Goal: Task Accomplishment & Management: Manage account settings

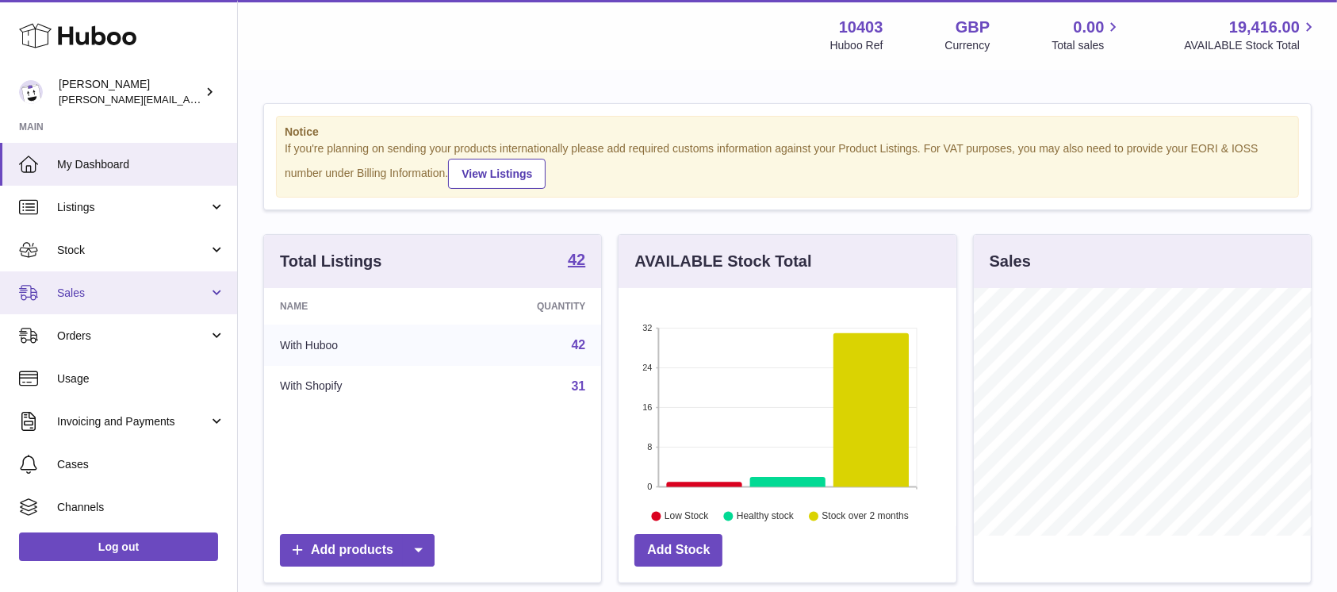
scroll to position [792905, 792815]
click at [113, 287] on span "Sales" at bounding box center [132, 293] width 151 height 15
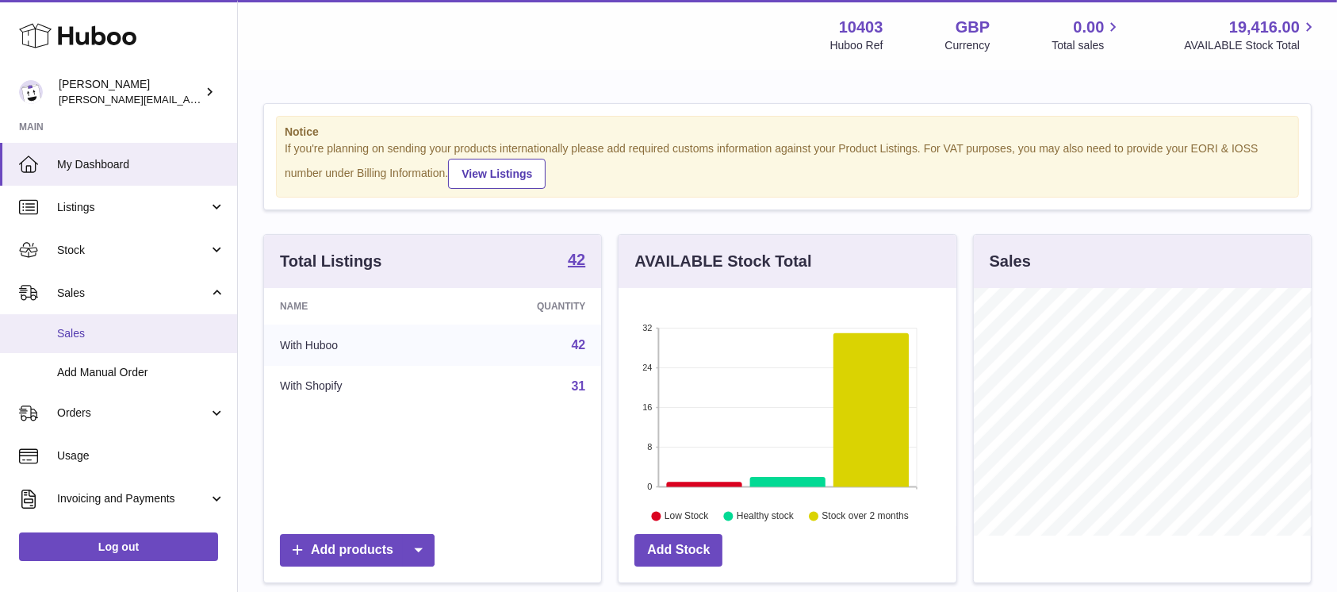
click at [107, 337] on span "Sales" at bounding box center [141, 333] width 168 height 15
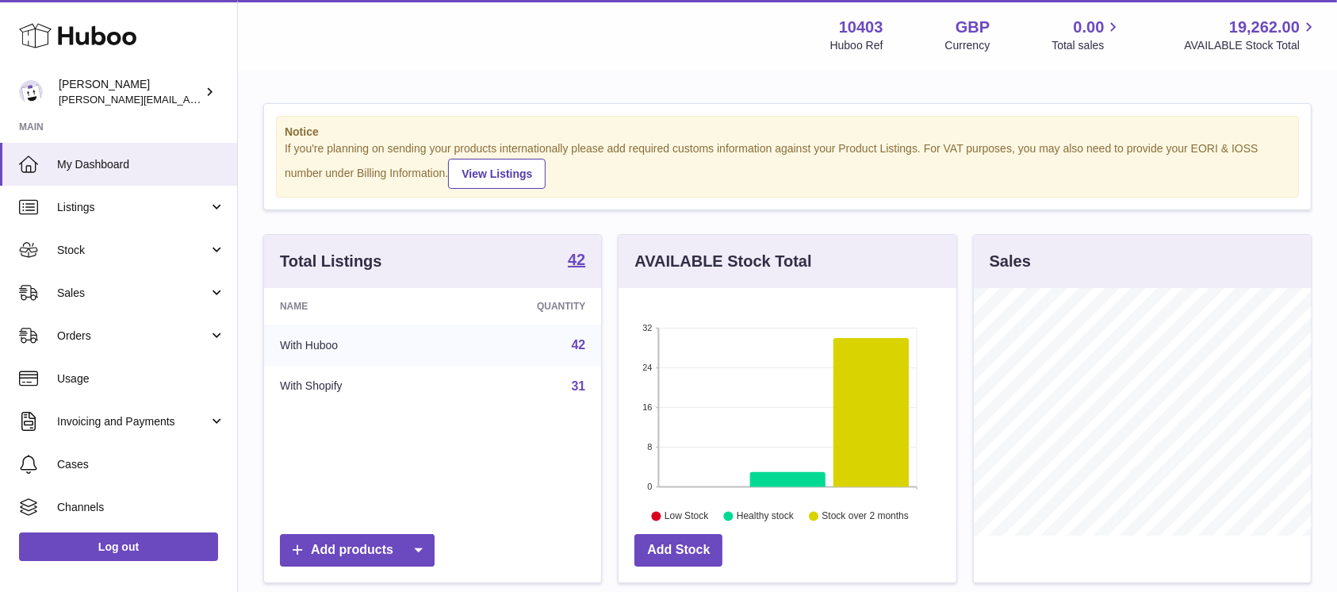
scroll to position [247, 337]
click at [97, 290] on span "Sales" at bounding box center [132, 293] width 151 height 15
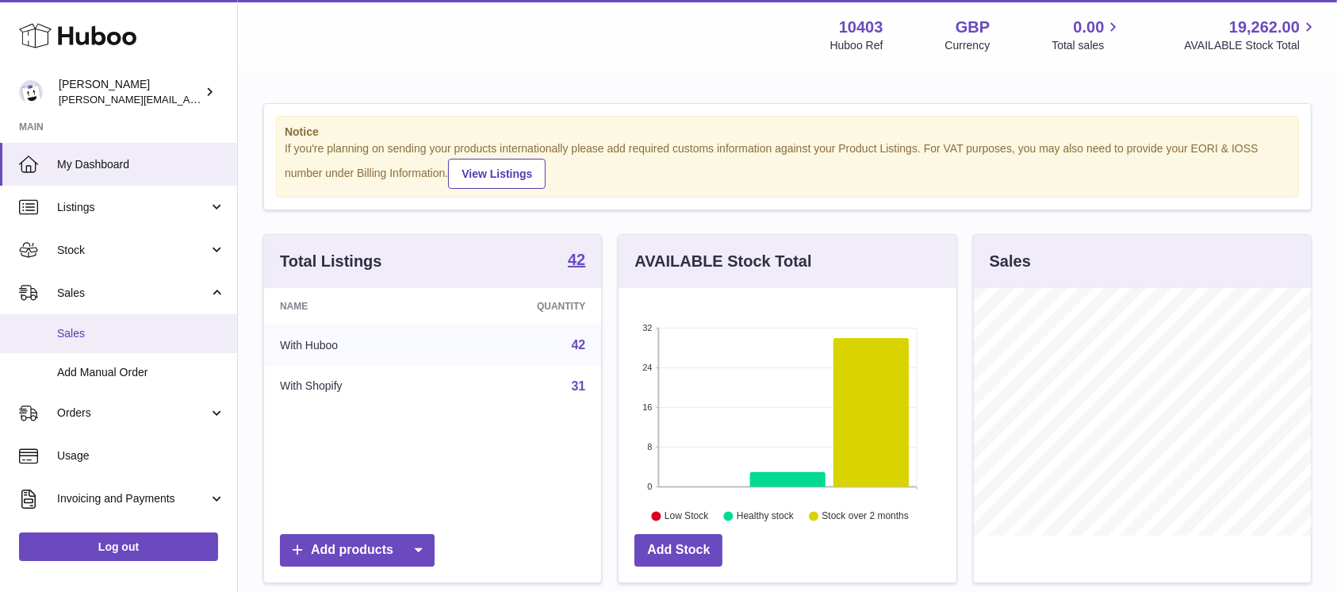
click at [94, 341] on link "Sales" at bounding box center [118, 333] width 237 height 39
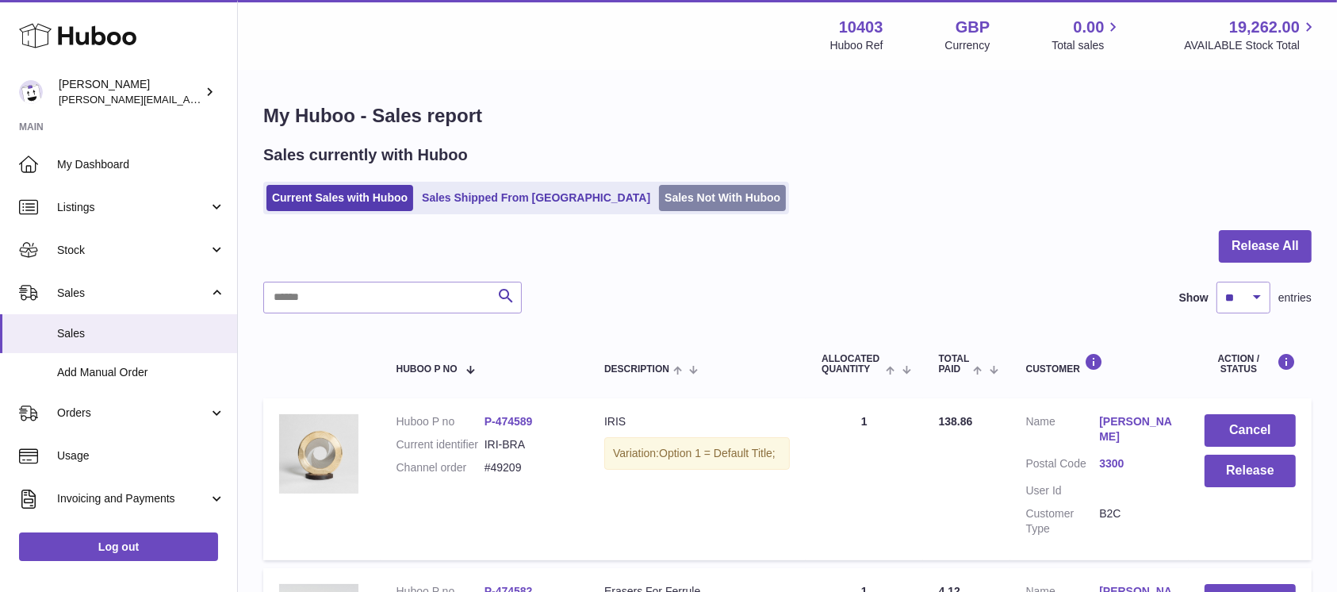
click at [659, 187] on link "Sales Not With Huboo" at bounding box center [722, 198] width 127 height 26
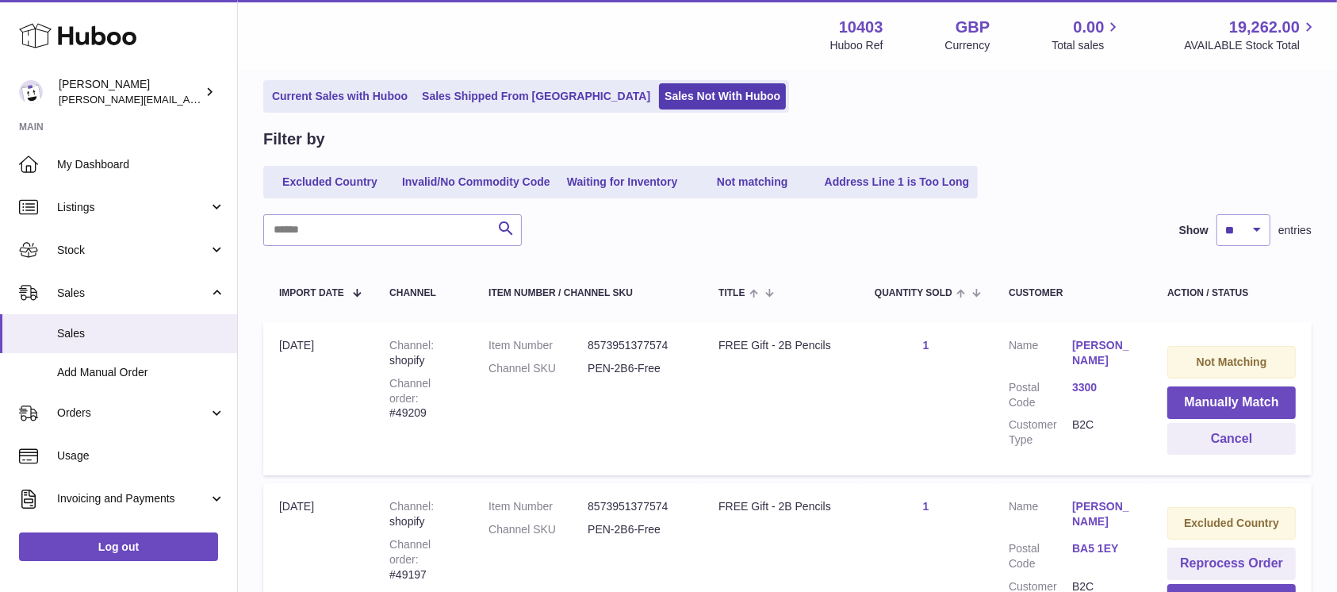
scroll to position [211, 0]
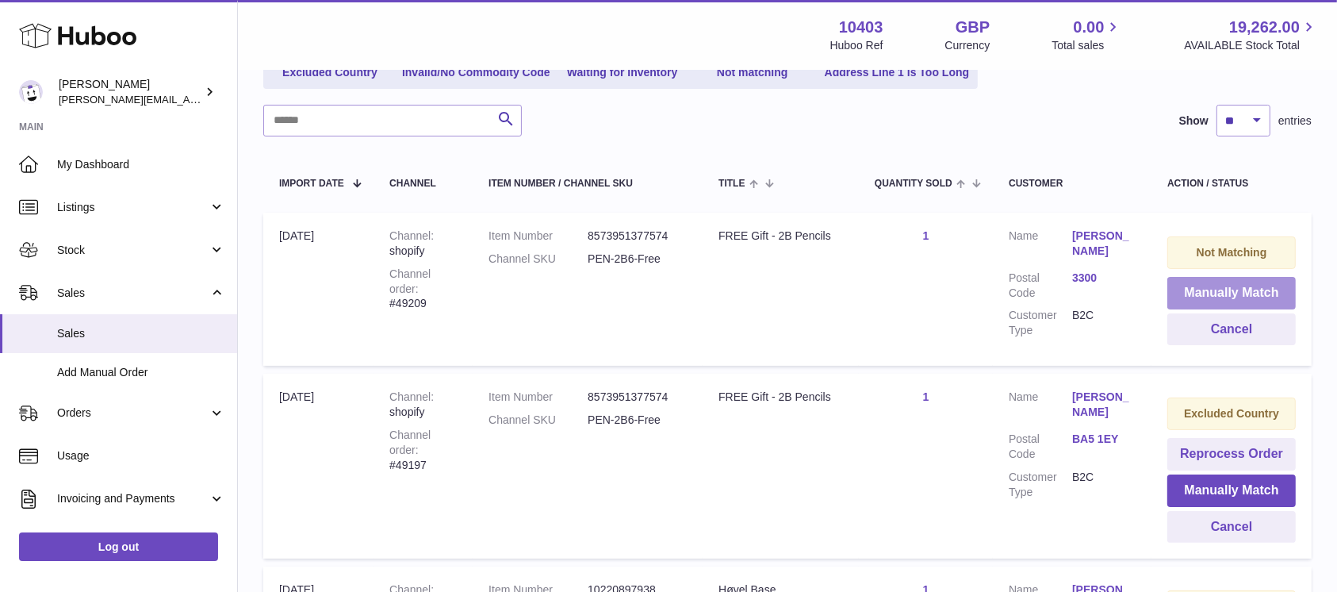
click at [1187, 288] on button "Manually Match" at bounding box center [1232, 293] width 128 height 33
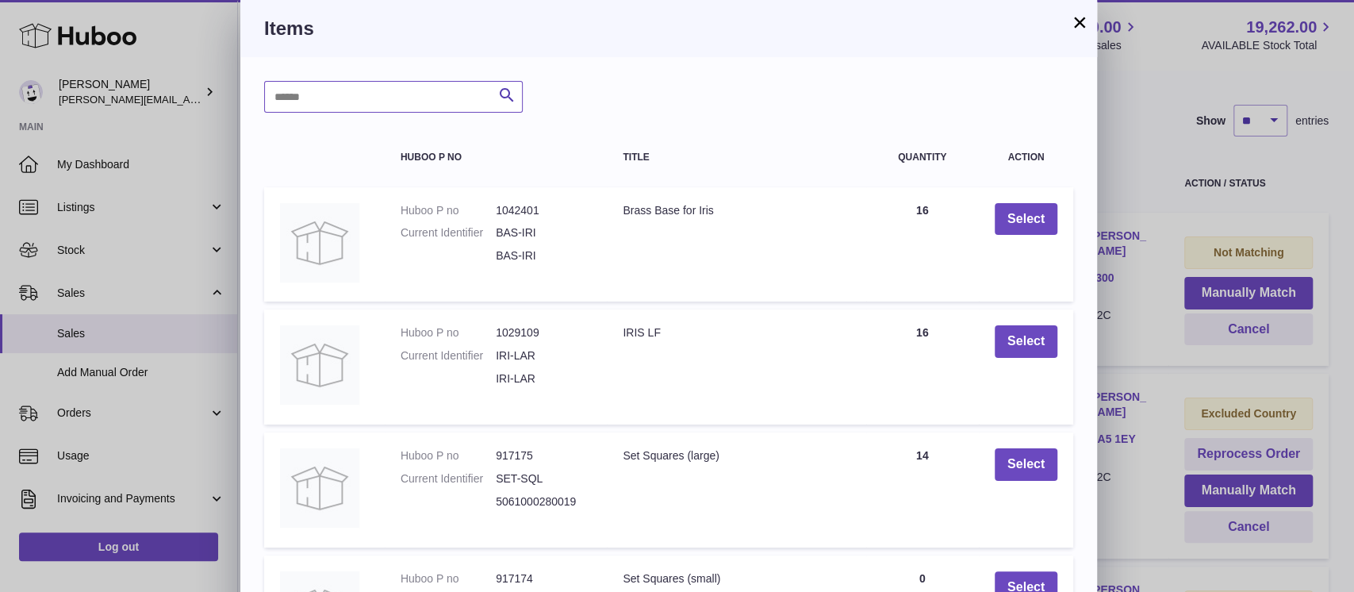
click at [433, 102] on input "text" at bounding box center [393, 97] width 259 height 32
type input "***"
click at [506, 96] on icon "submit" at bounding box center [506, 96] width 19 height 20
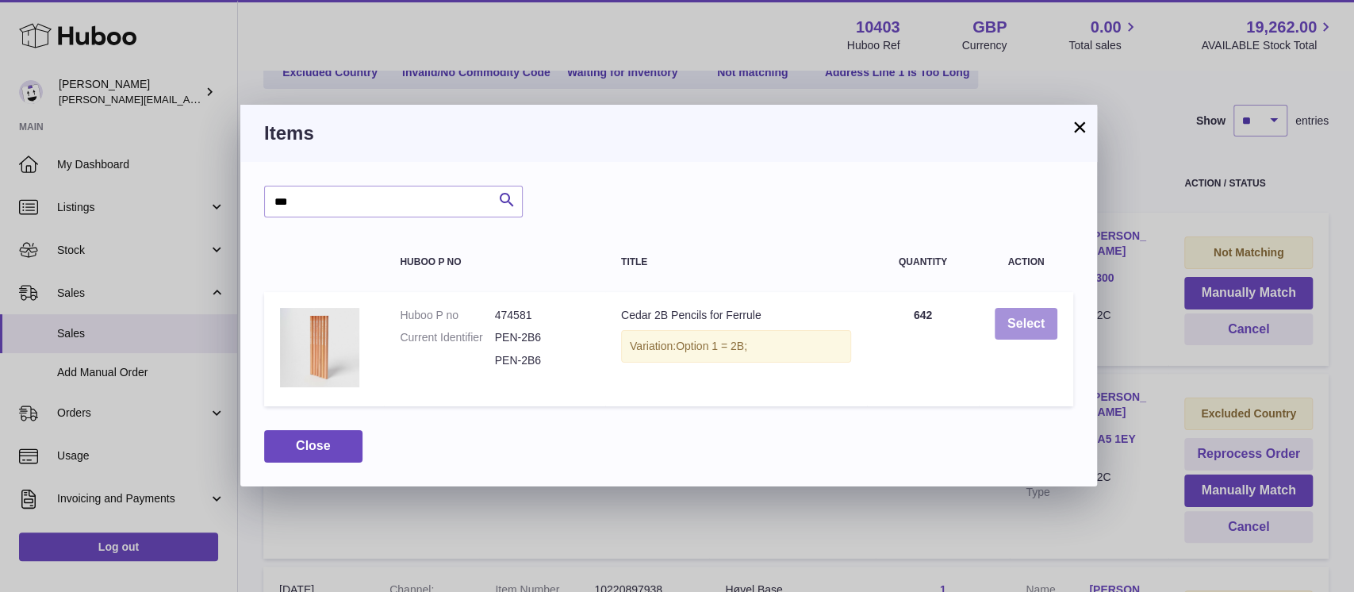
click at [1022, 320] on button "Select" at bounding box center [1026, 324] width 63 height 33
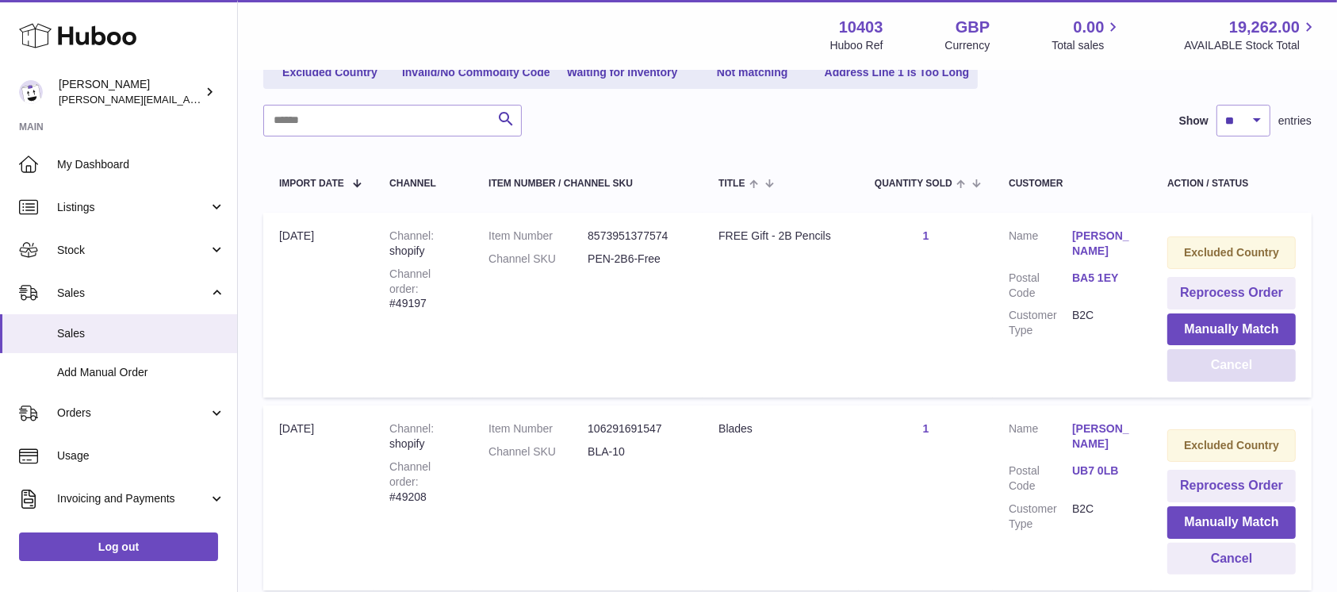
click at [1206, 370] on button "Cancel" at bounding box center [1232, 365] width 128 height 33
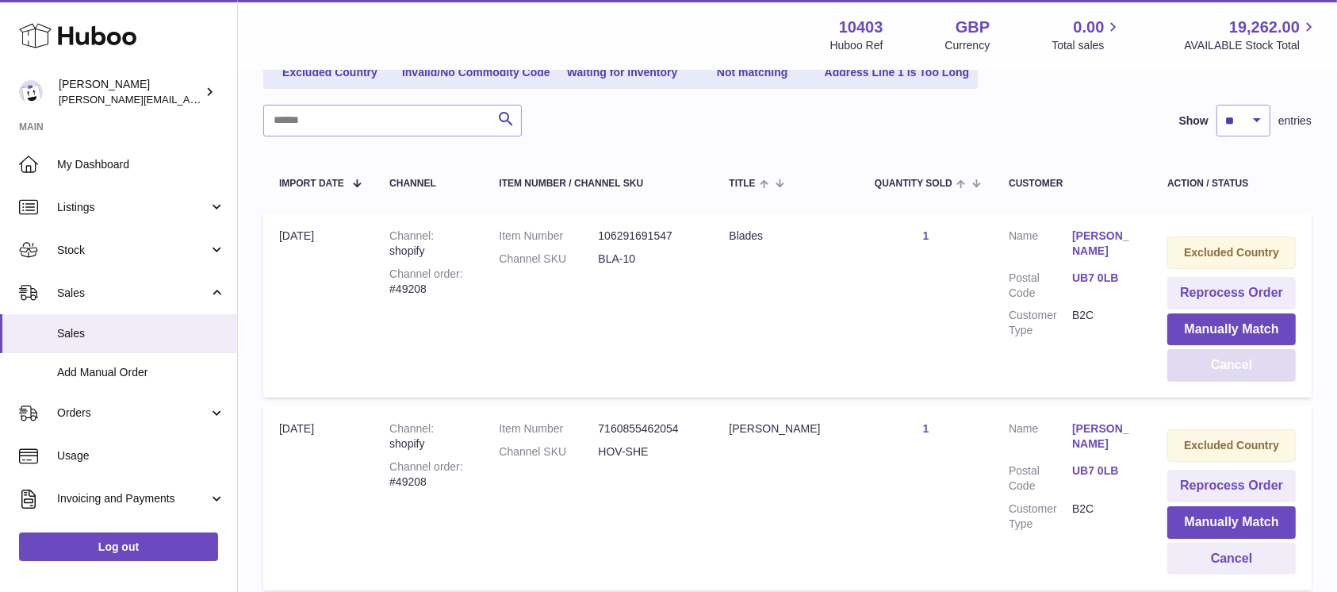
click at [1206, 370] on button "Cancel" at bounding box center [1232, 365] width 128 height 33
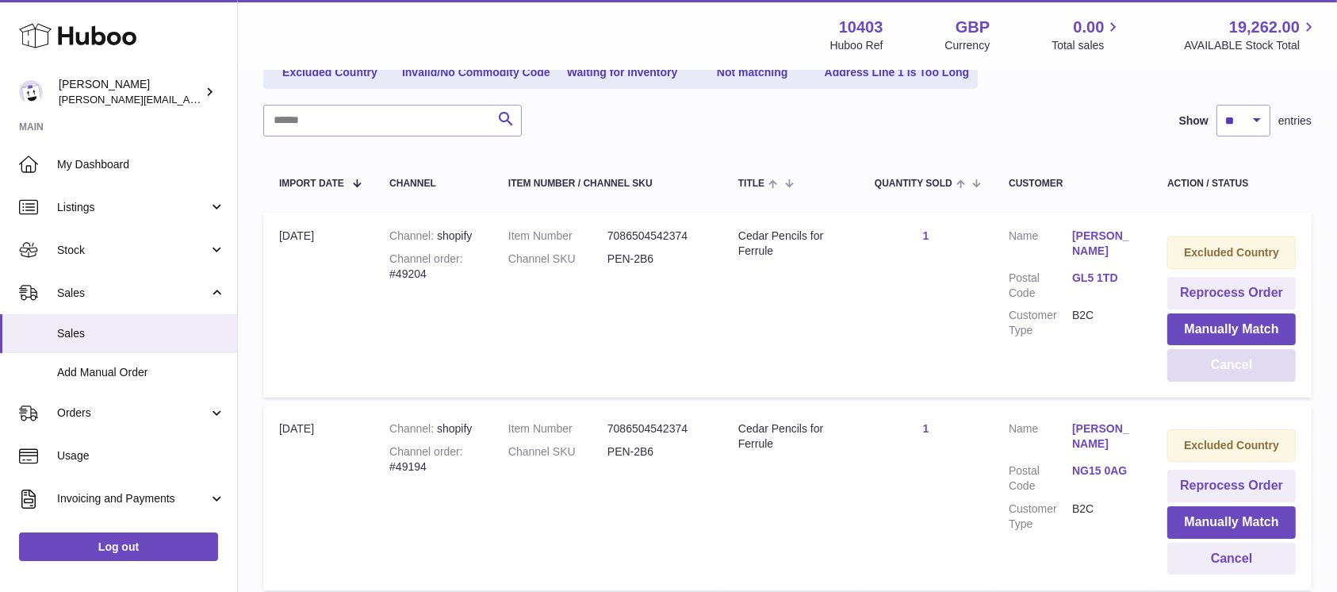
click at [1206, 370] on button "Cancel" at bounding box center [1232, 365] width 128 height 33
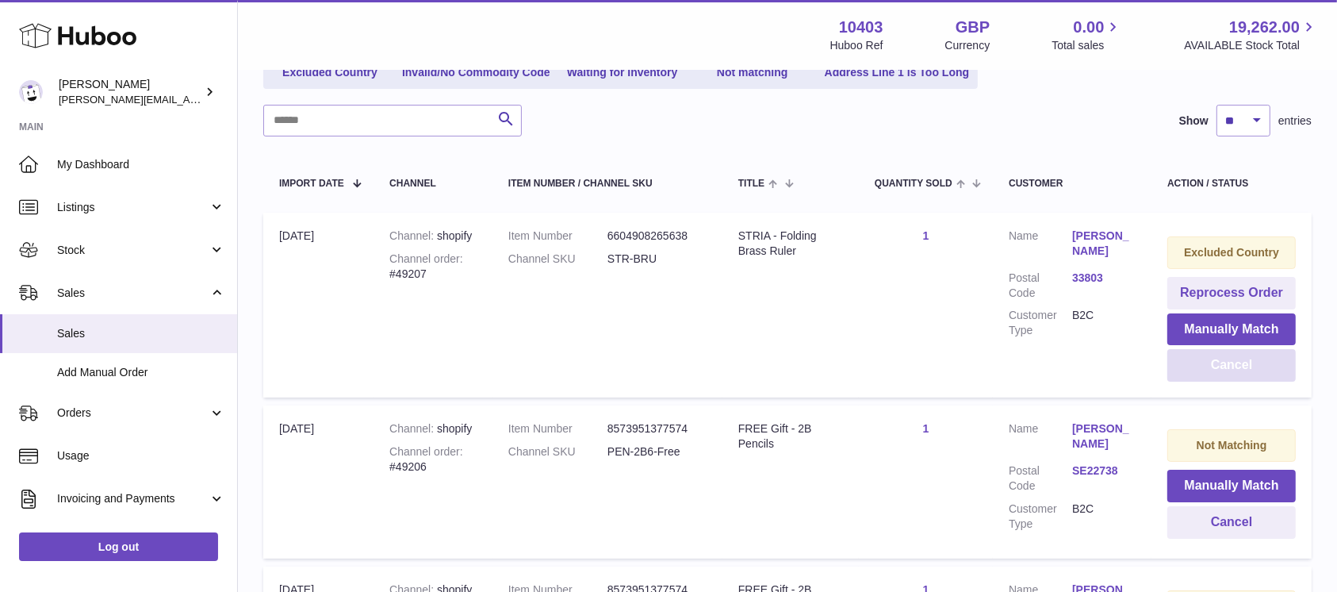
click at [1206, 370] on button "Cancel" at bounding box center [1232, 365] width 128 height 33
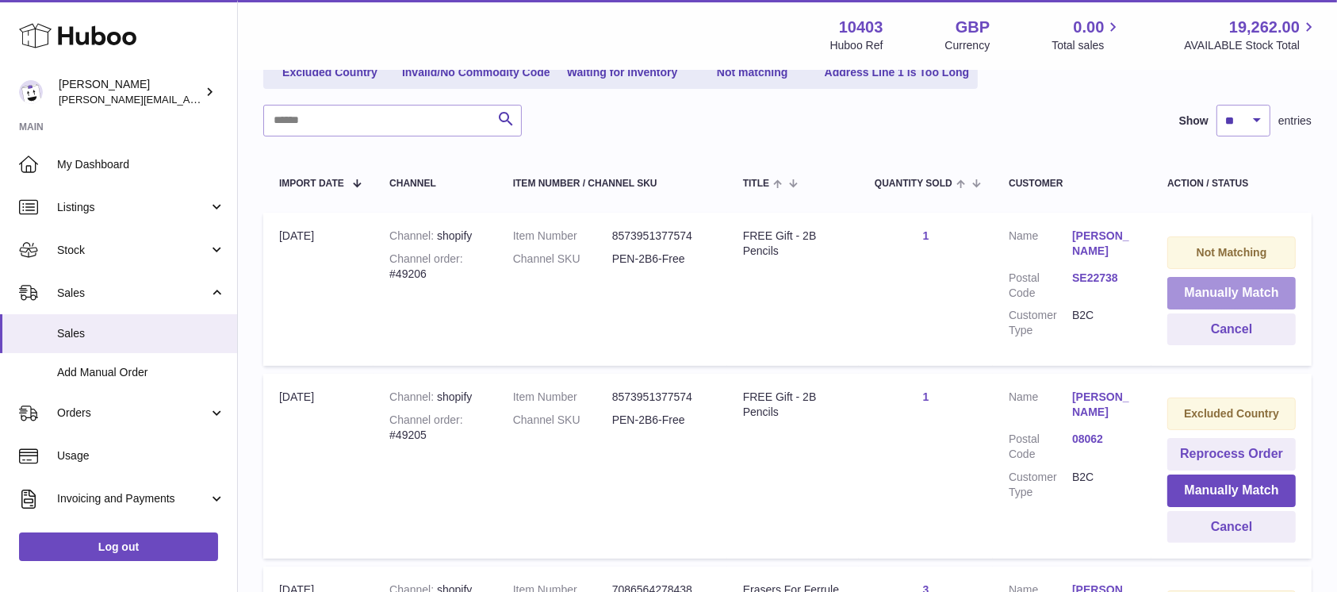
click at [1181, 293] on button "Manually Match" at bounding box center [1232, 293] width 128 height 33
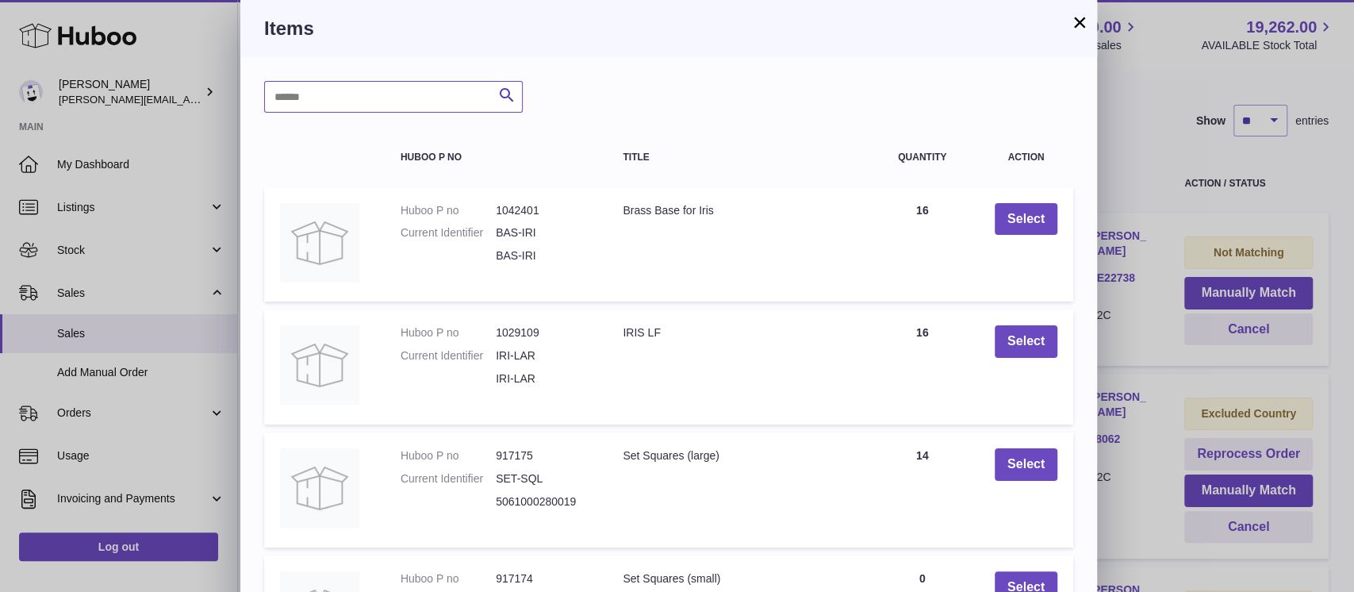
click at [373, 97] on input "text" at bounding box center [393, 97] width 259 height 32
type input "***"
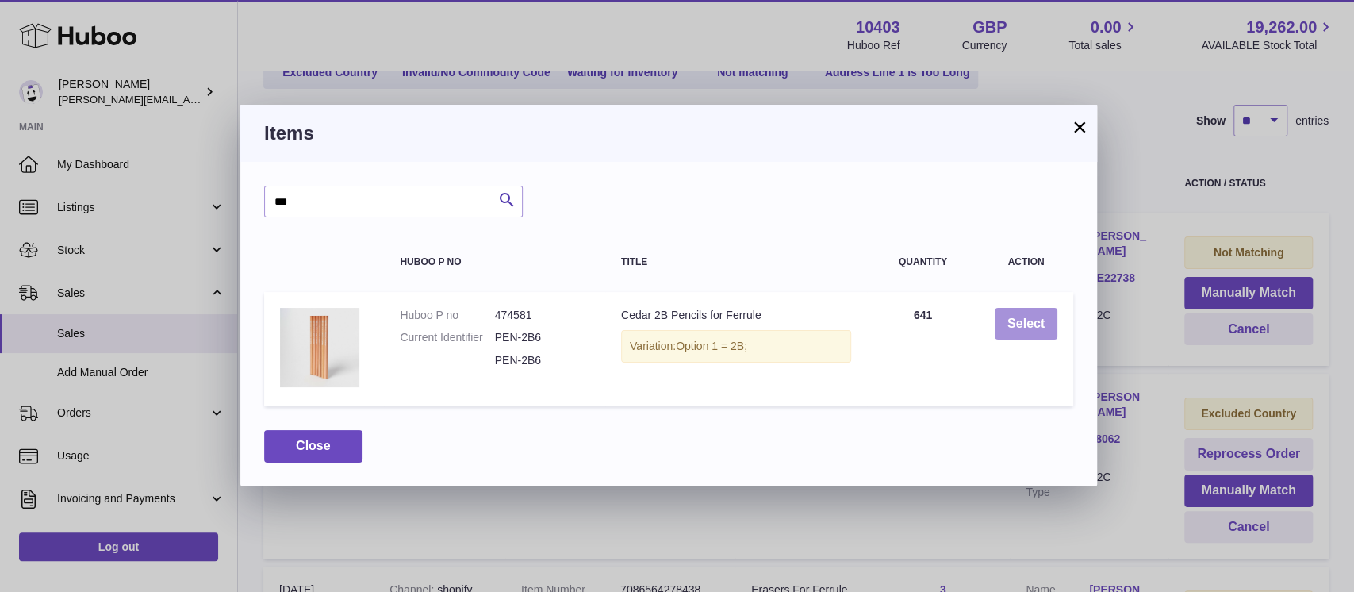
click at [1041, 310] on button "Select" at bounding box center [1026, 324] width 63 height 33
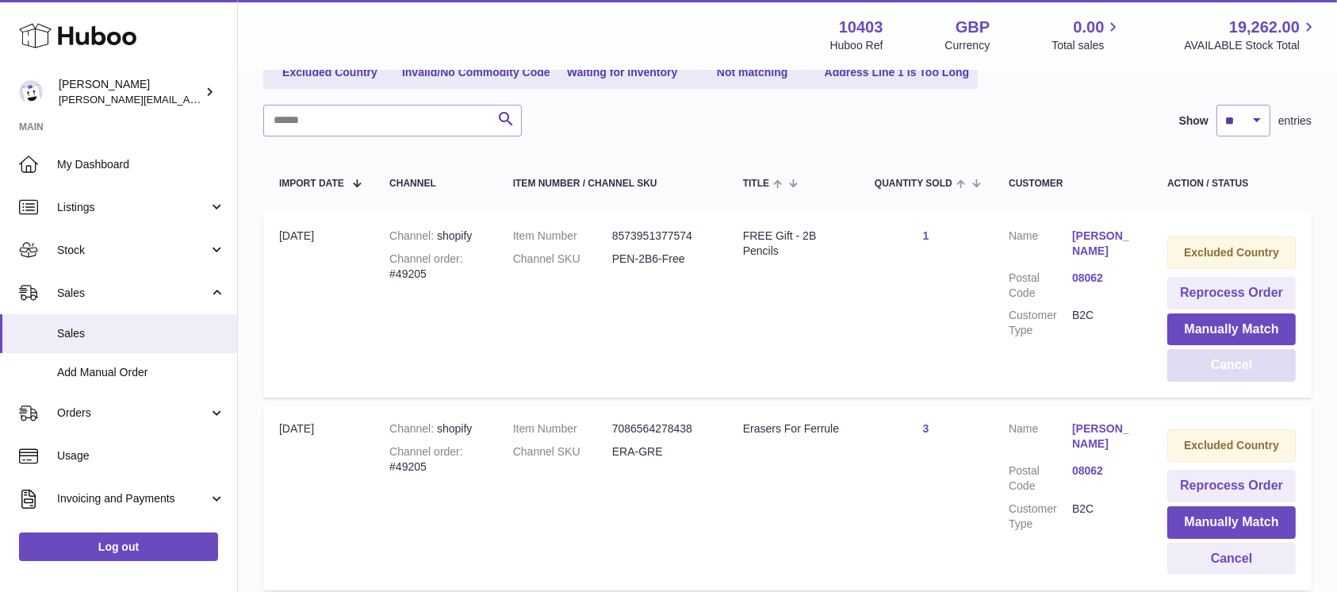
click at [1219, 377] on button "Cancel" at bounding box center [1232, 365] width 128 height 33
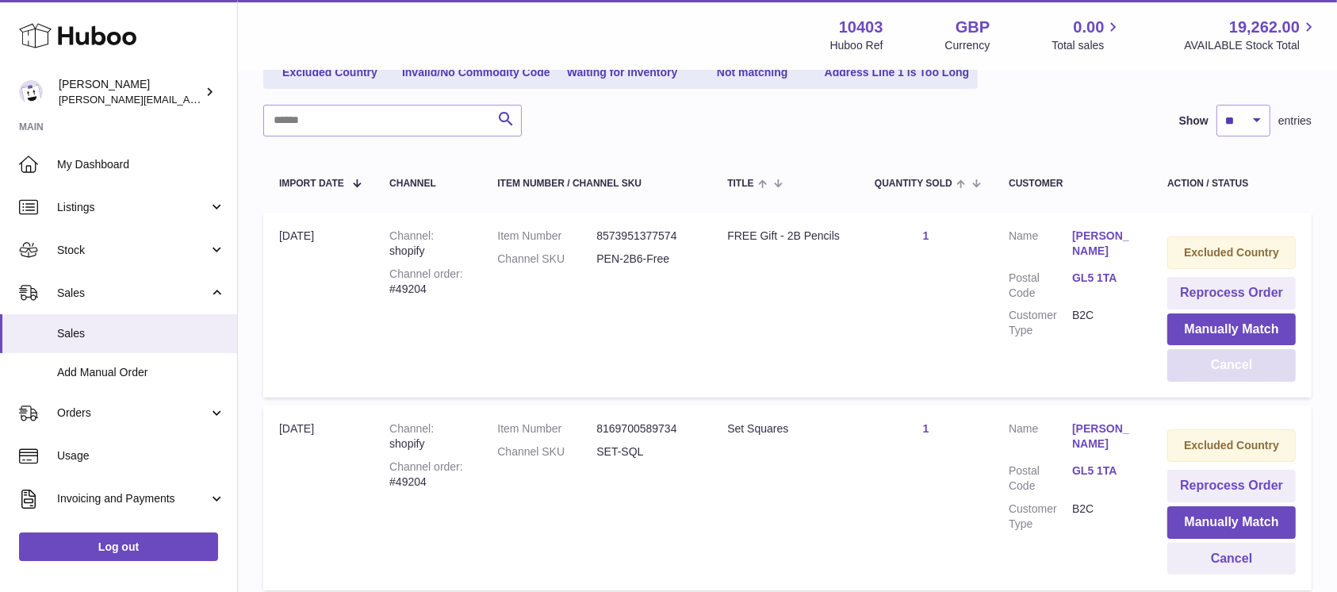
click at [1219, 377] on button "Cancel" at bounding box center [1232, 365] width 128 height 33
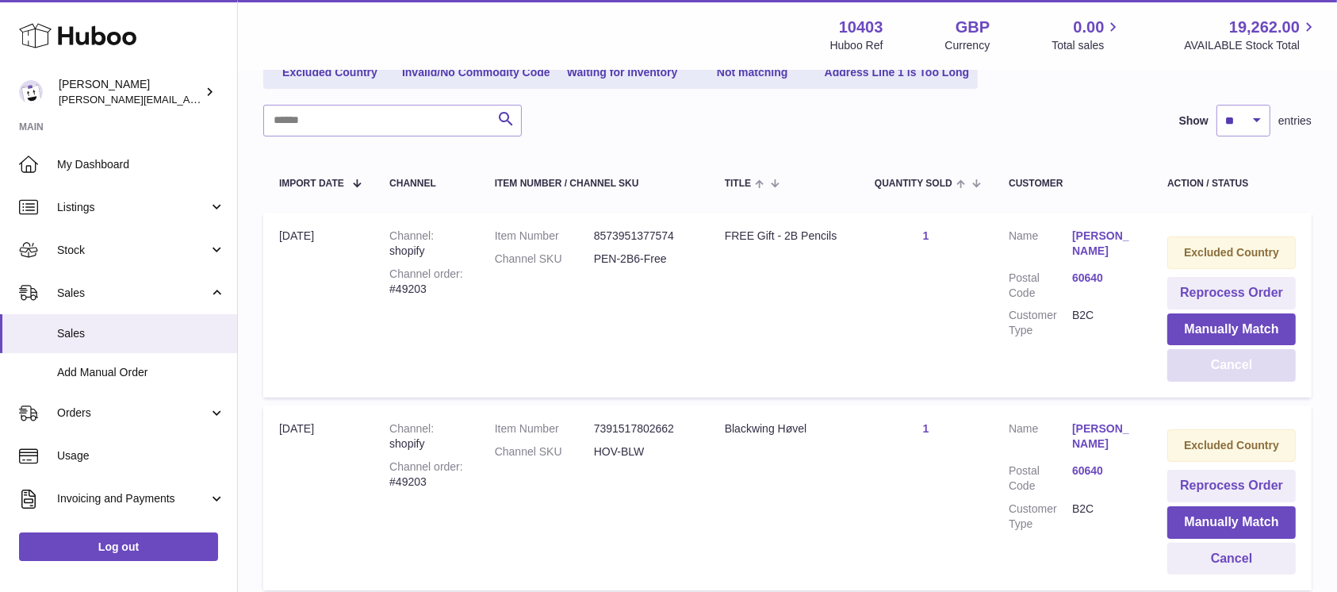
click at [1219, 377] on button "Cancel" at bounding box center [1232, 365] width 128 height 33
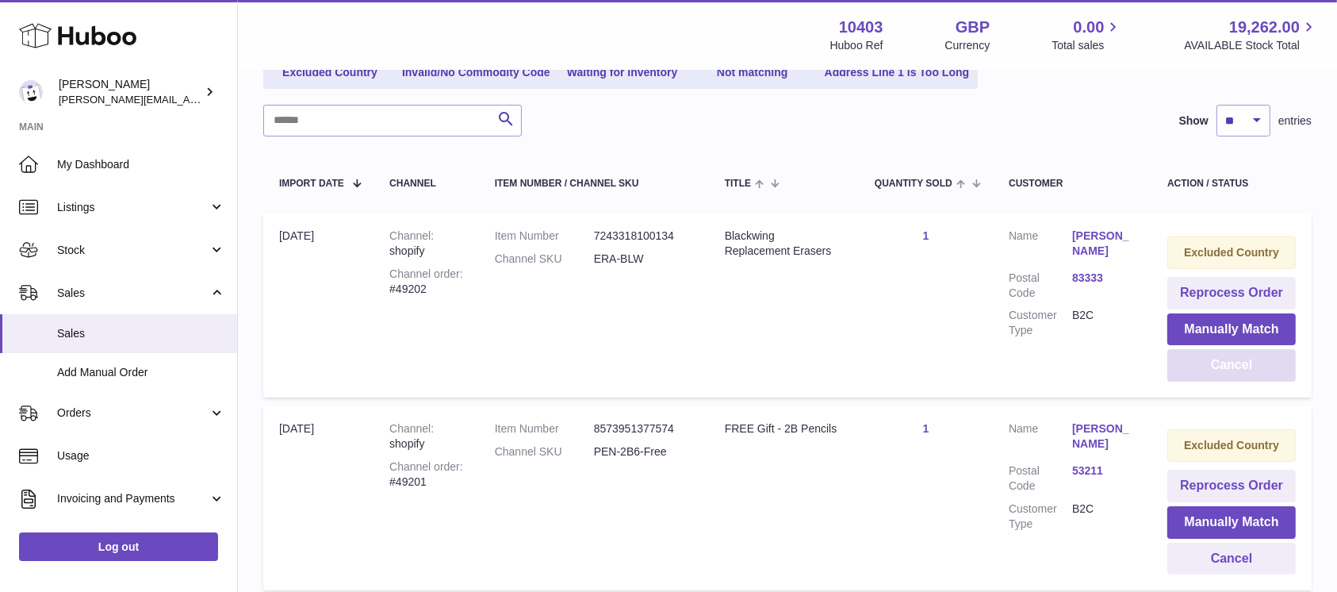
click at [1219, 377] on button "Cancel" at bounding box center [1232, 365] width 128 height 33
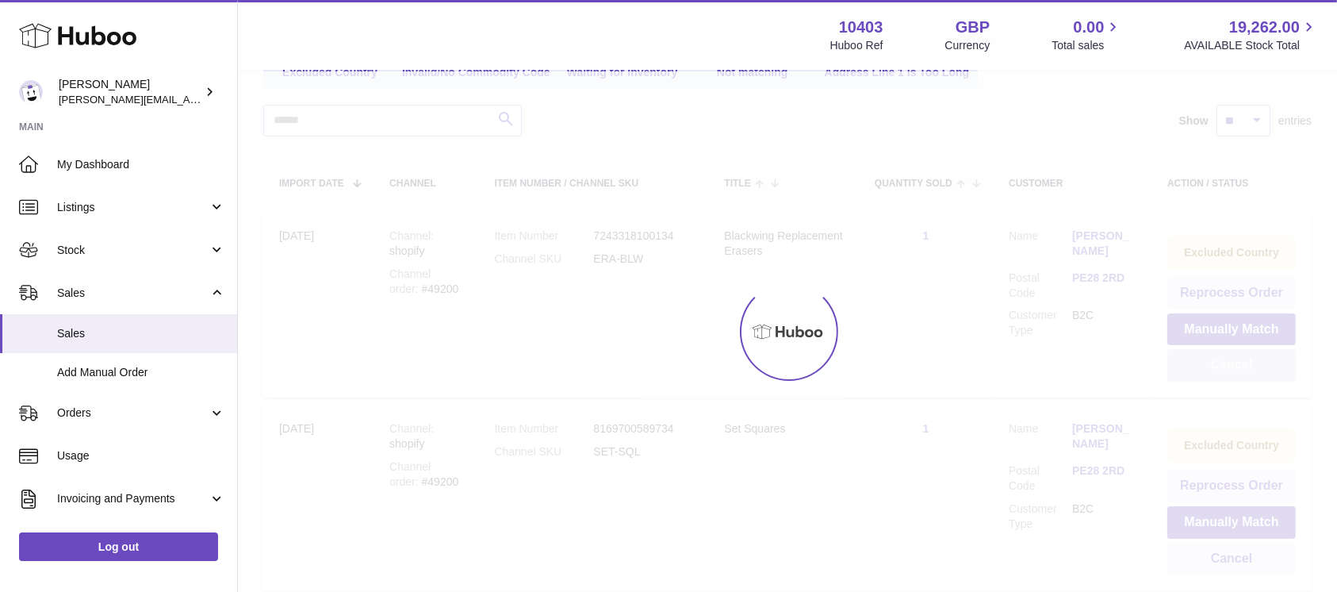
click at [1219, 377] on button "Cancel" at bounding box center [1232, 365] width 128 height 33
click at [1219, 377] on div at bounding box center [787, 331] width 1099 height 520
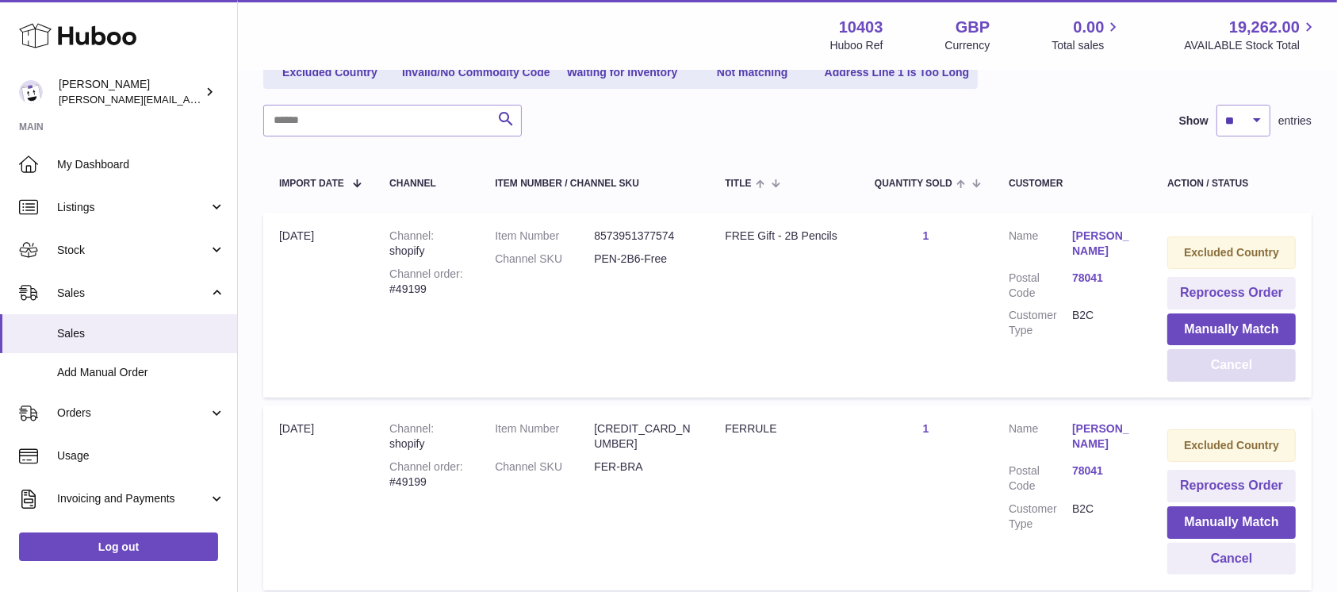
click at [1219, 377] on button "Cancel" at bounding box center [1232, 365] width 128 height 33
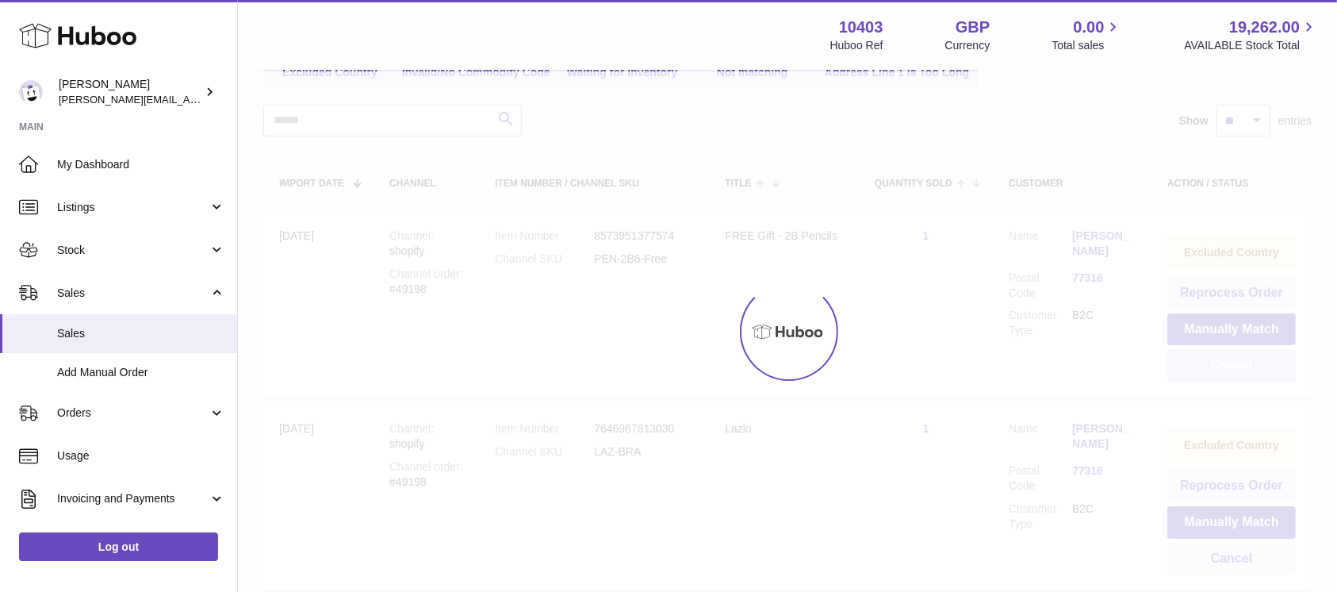
click at [1219, 377] on div at bounding box center [787, 331] width 1099 height 520
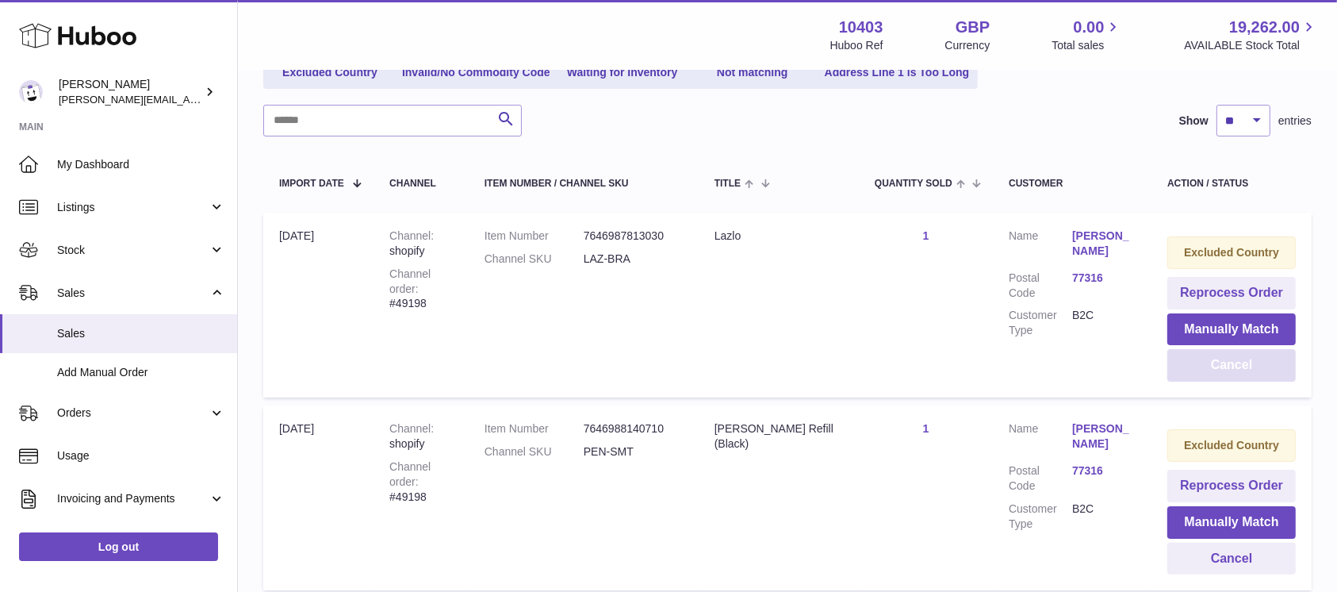
click at [1219, 377] on button "Cancel" at bounding box center [1232, 365] width 128 height 33
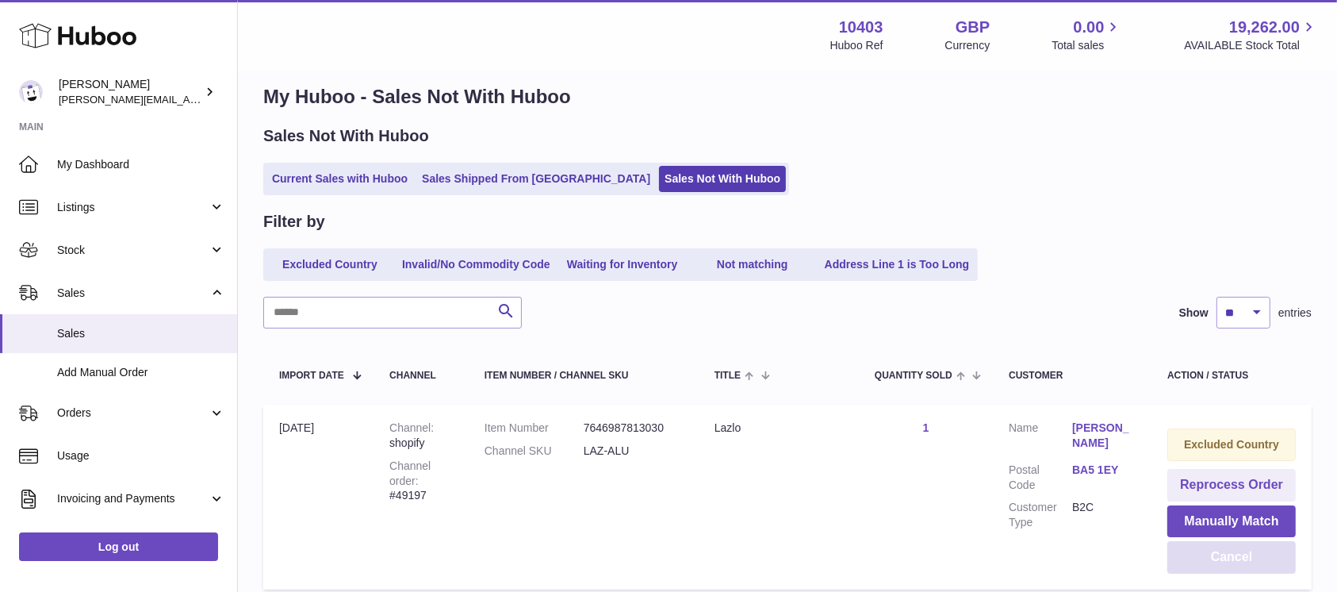
scroll to position [231, 0]
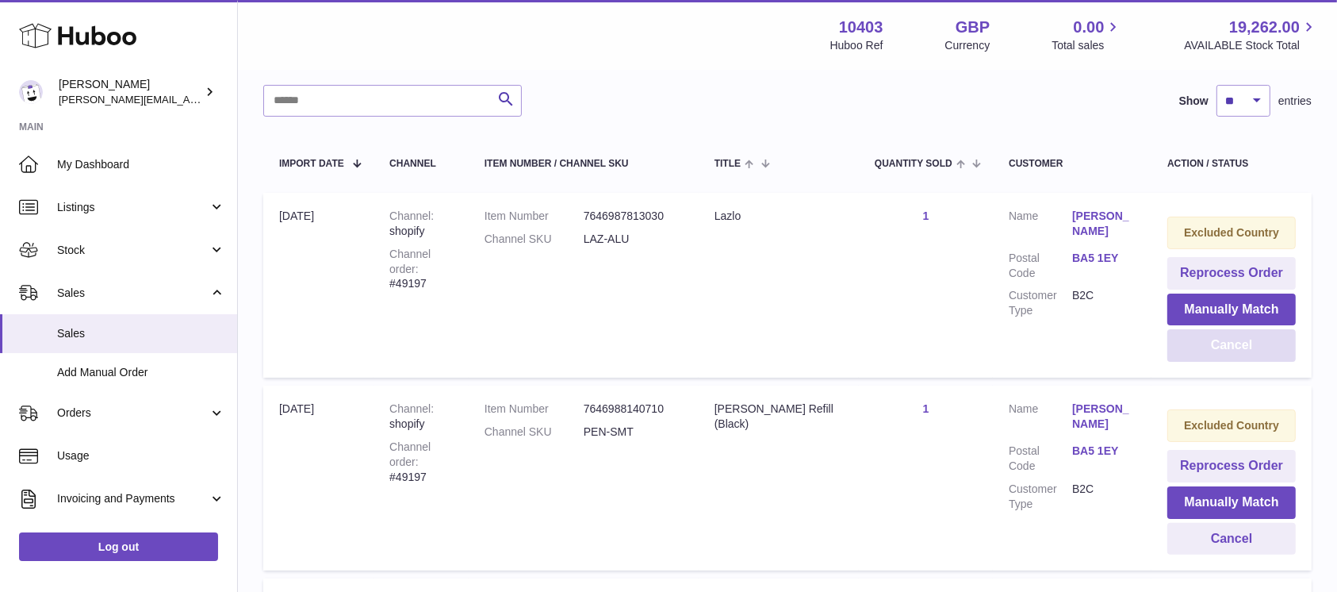
click at [1222, 356] on button "Cancel" at bounding box center [1232, 345] width 128 height 33
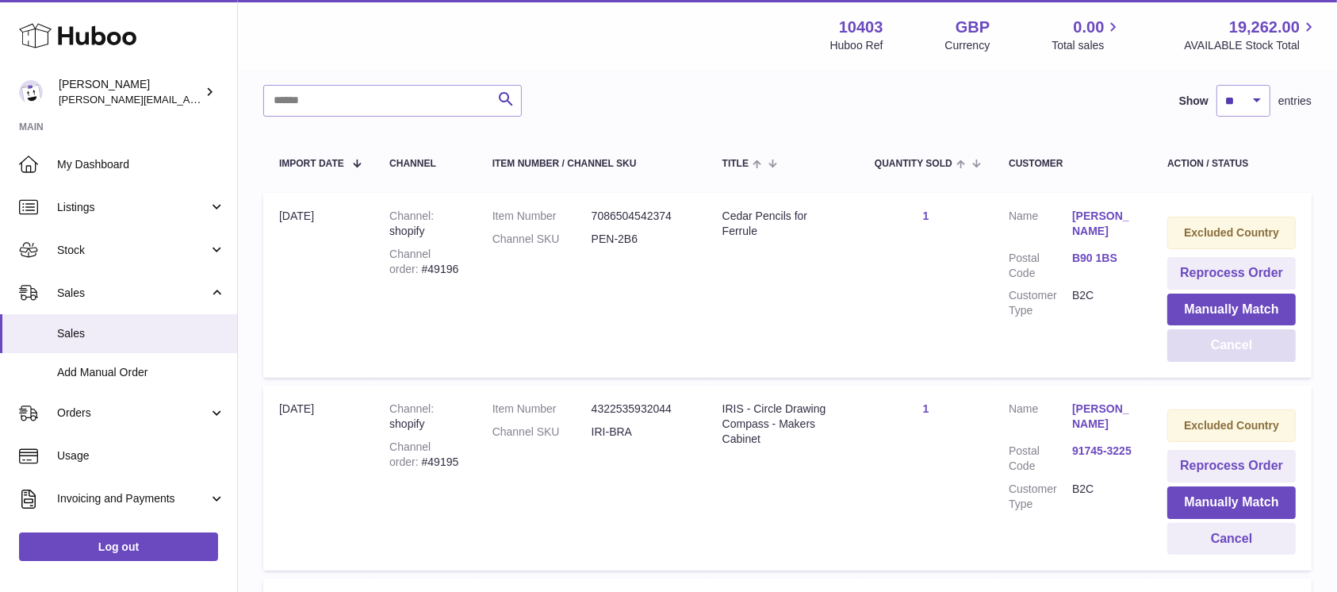
click at [1222, 356] on button "Cancel" at bounding box center [1232, 345] width 128 height 33
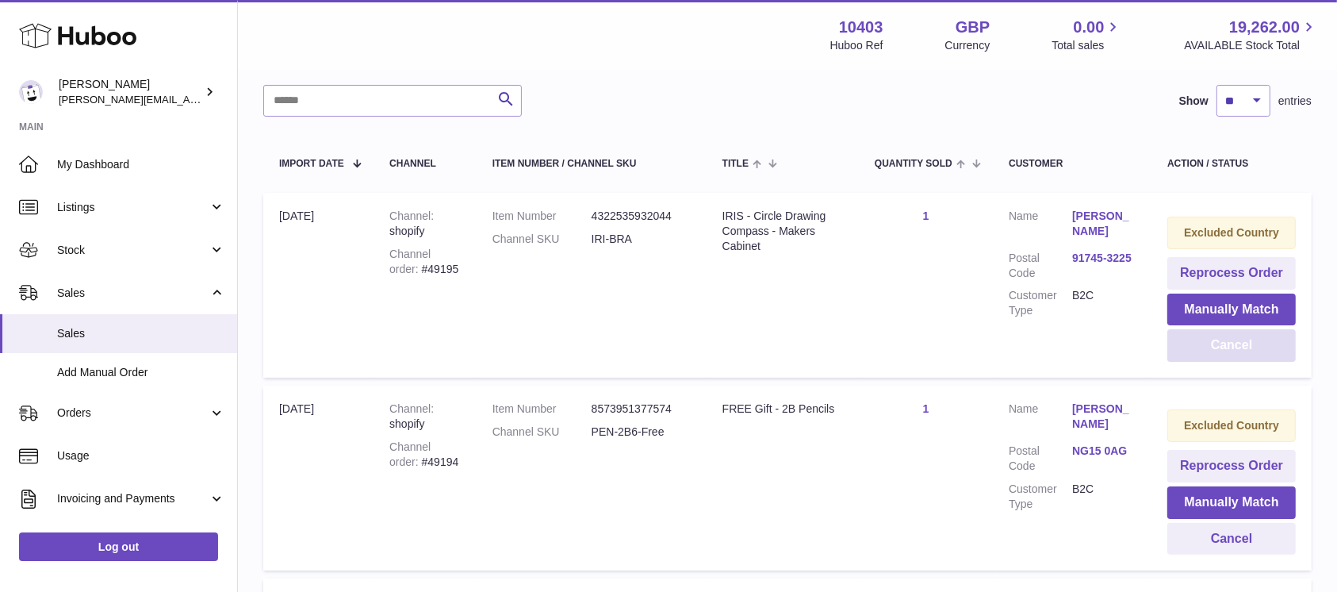
click at [1222, 356] on button "Cancel" at bounding box center [1232, 345] width 128 height 33
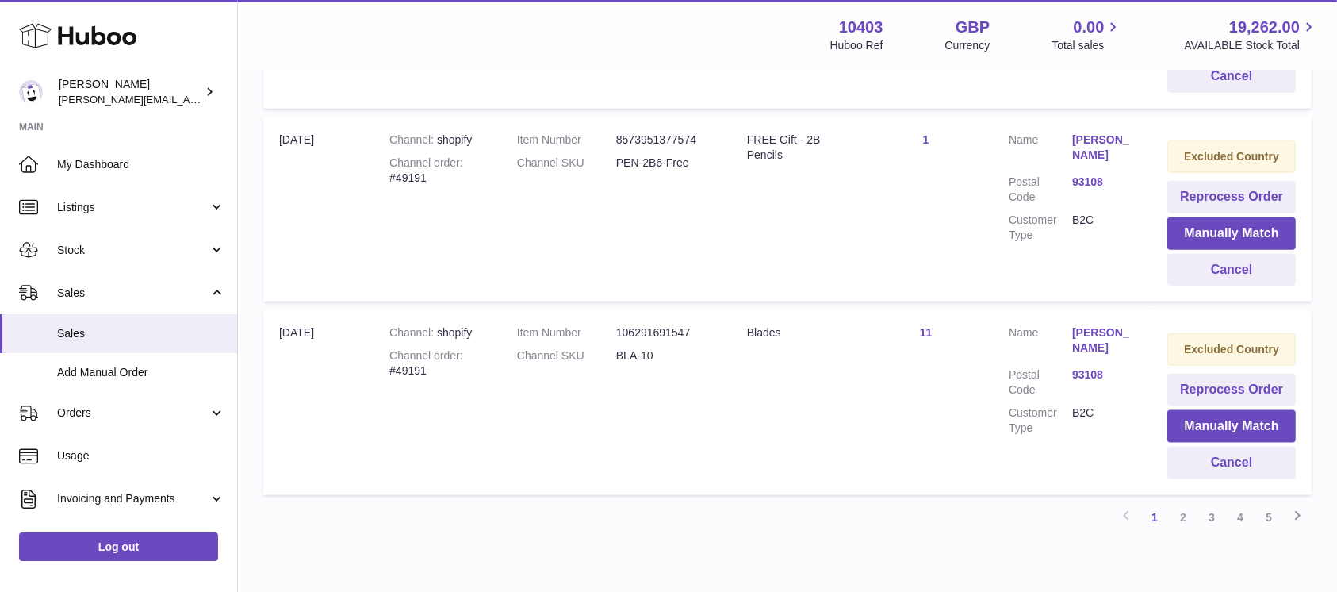
scroll to position [1817, 0]
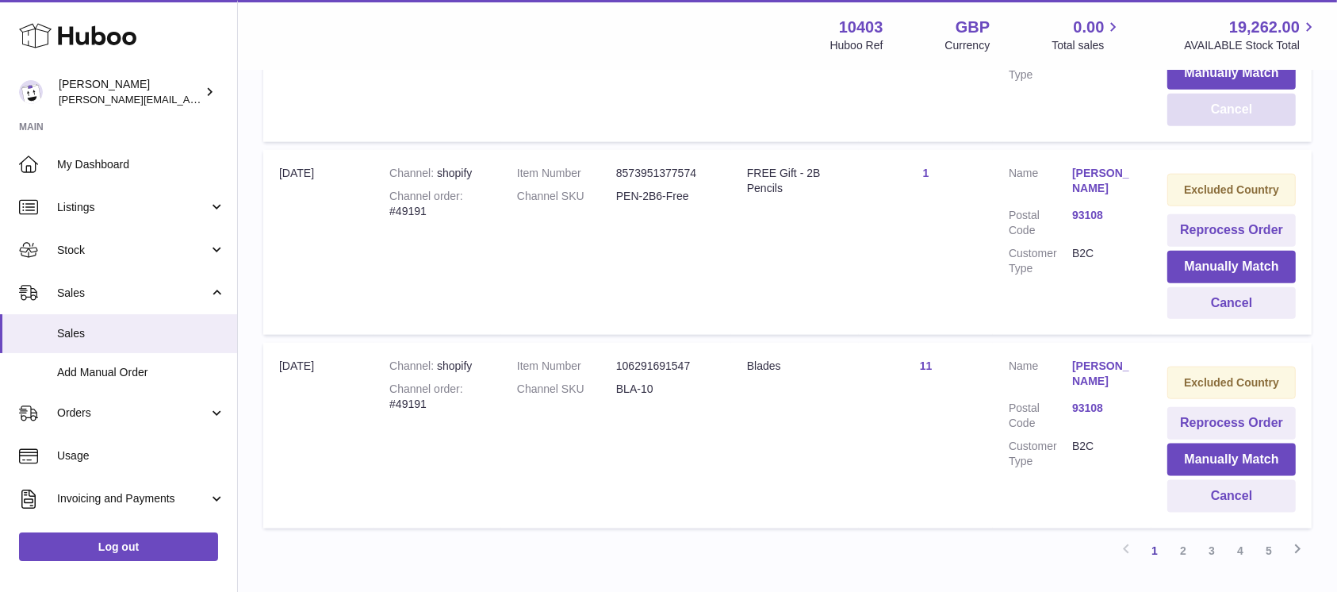
click at [1248, 113] on button "Cancel" at bounding box center [1232, 110] width 128 height 33
click at [1202, 298] on button "Cancel" at bounding box center [1232, 303] width 128 height 33
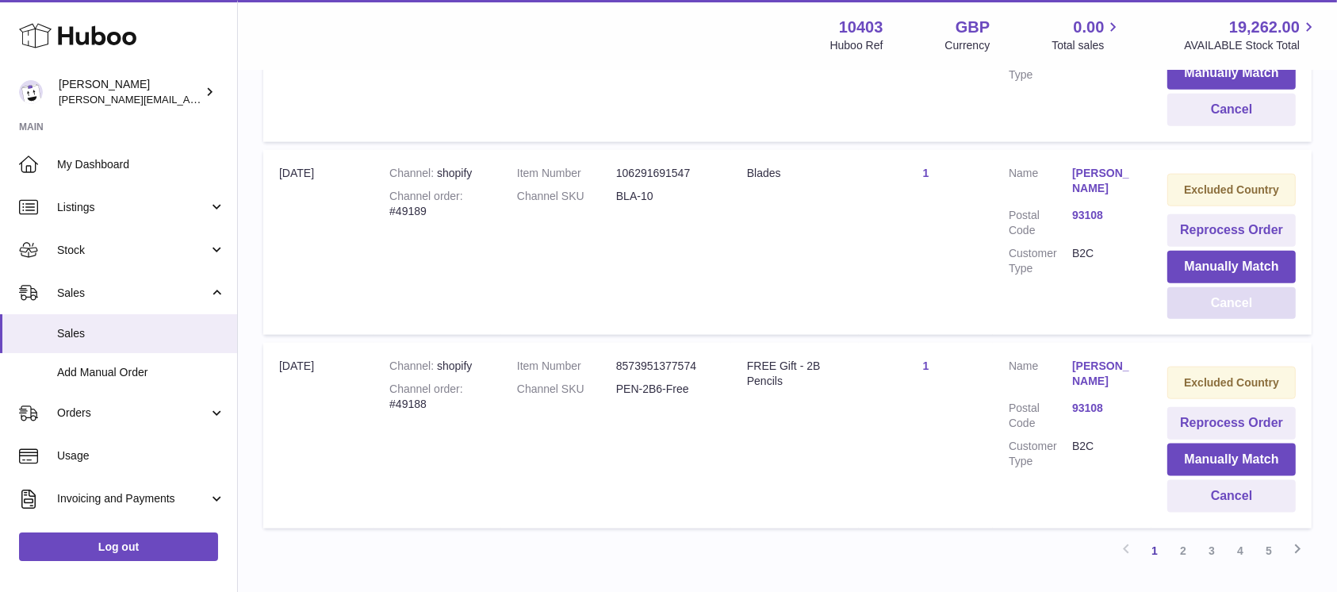
click at [1202, 298] on button "Cancel" at bounding box center [1232, 303] width 128 height 33
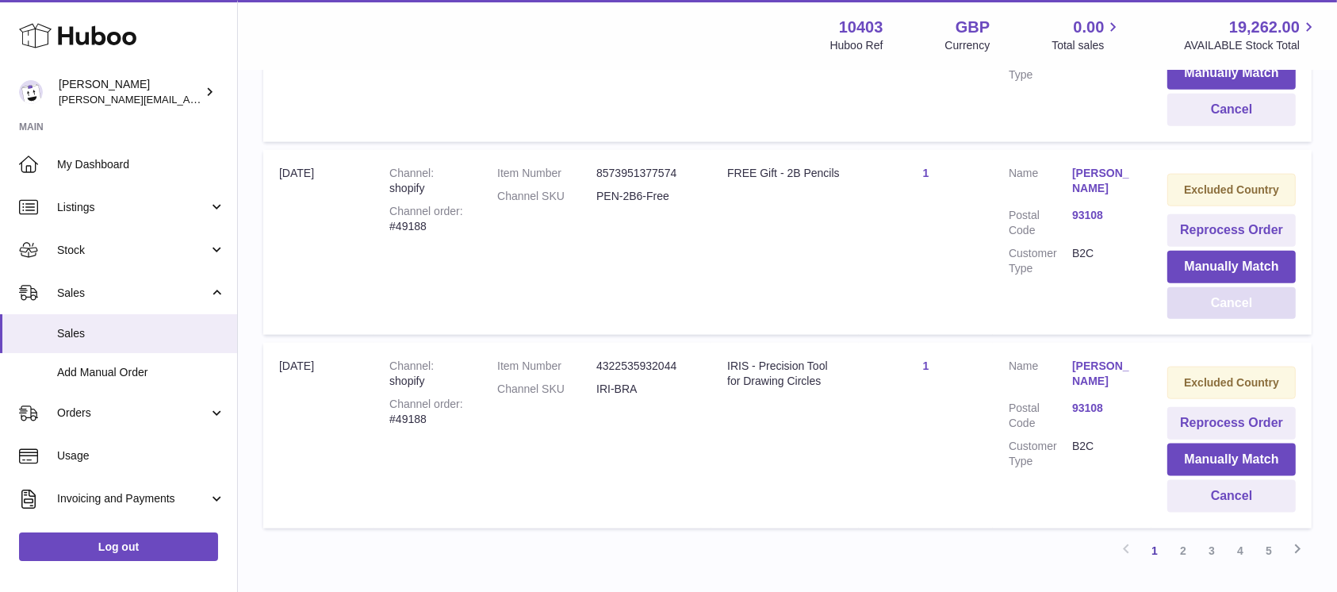
click at [1202, 298] on button "Cancel" at bounding box center [1232, 303] width 128 height 33
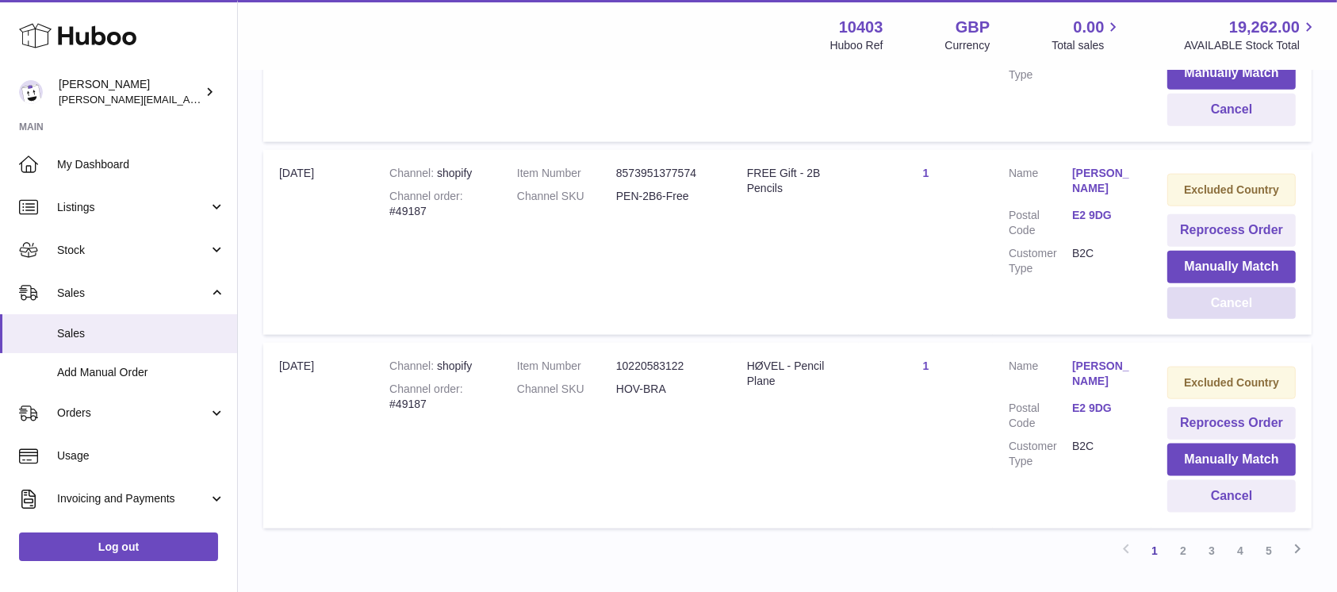
click at [1202, 298] on button "Cancel" at bounding box center [1232, 303] width 128 height 33
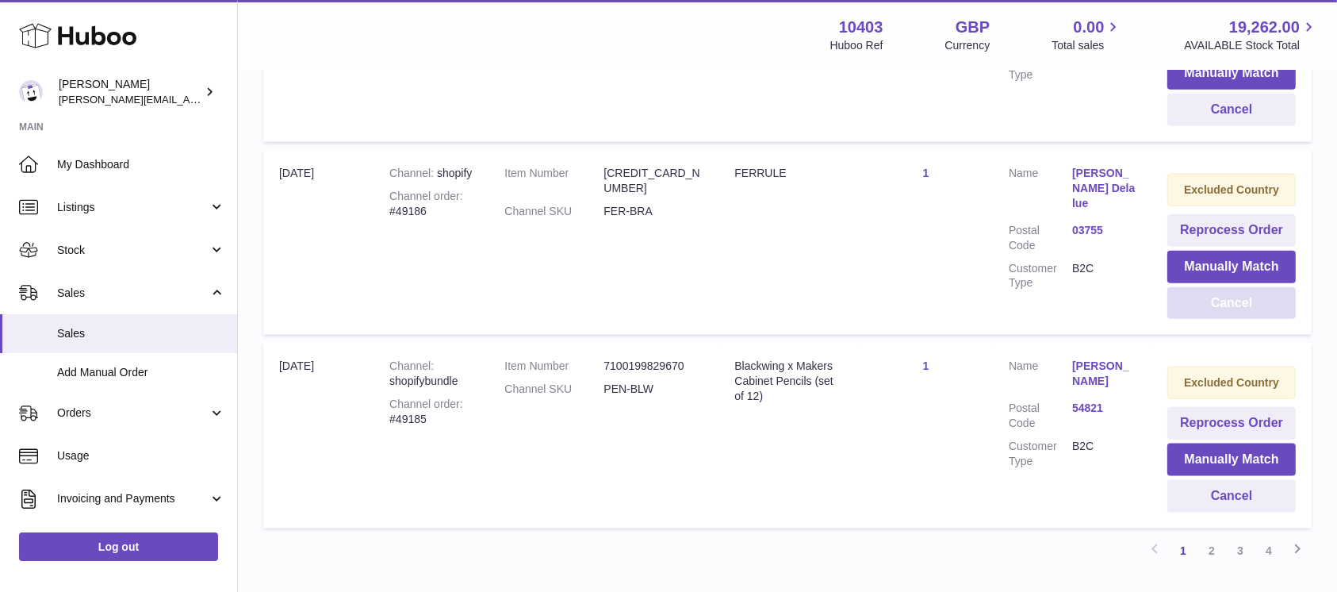
click at [1202, 298] on button "Cancel" at bounding box center [1232, 303] width 128 height 33
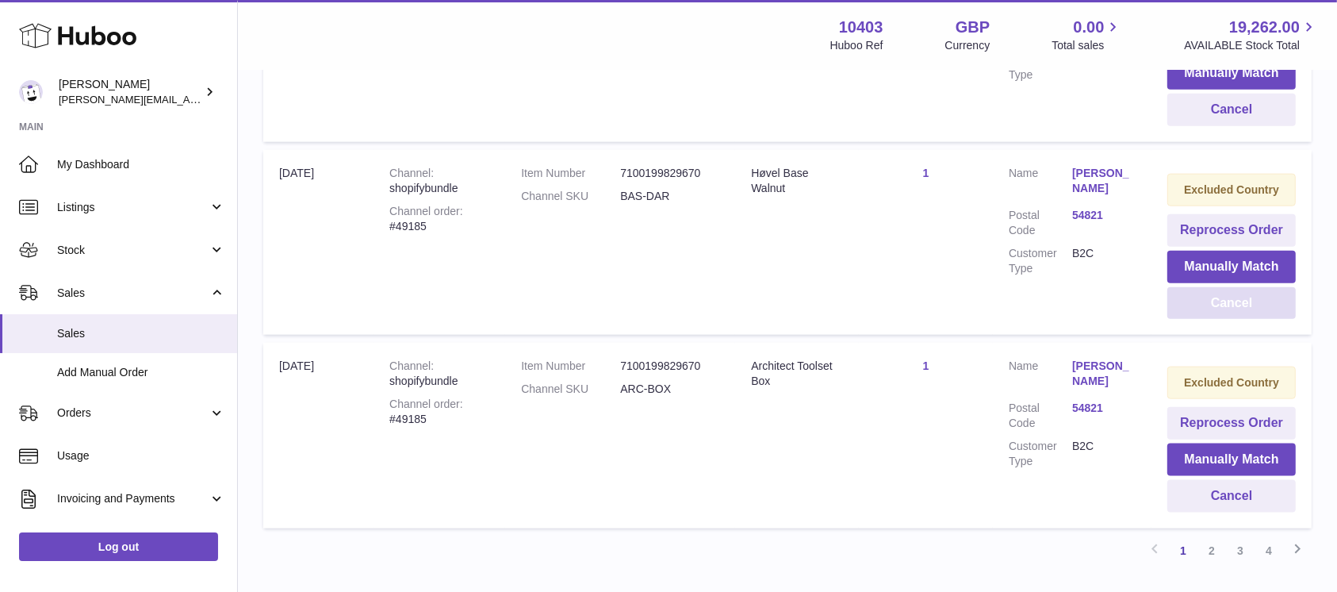
click at [1202, 298] on button "Cancel" at bounding box center [1232, 303] width 128 height 33
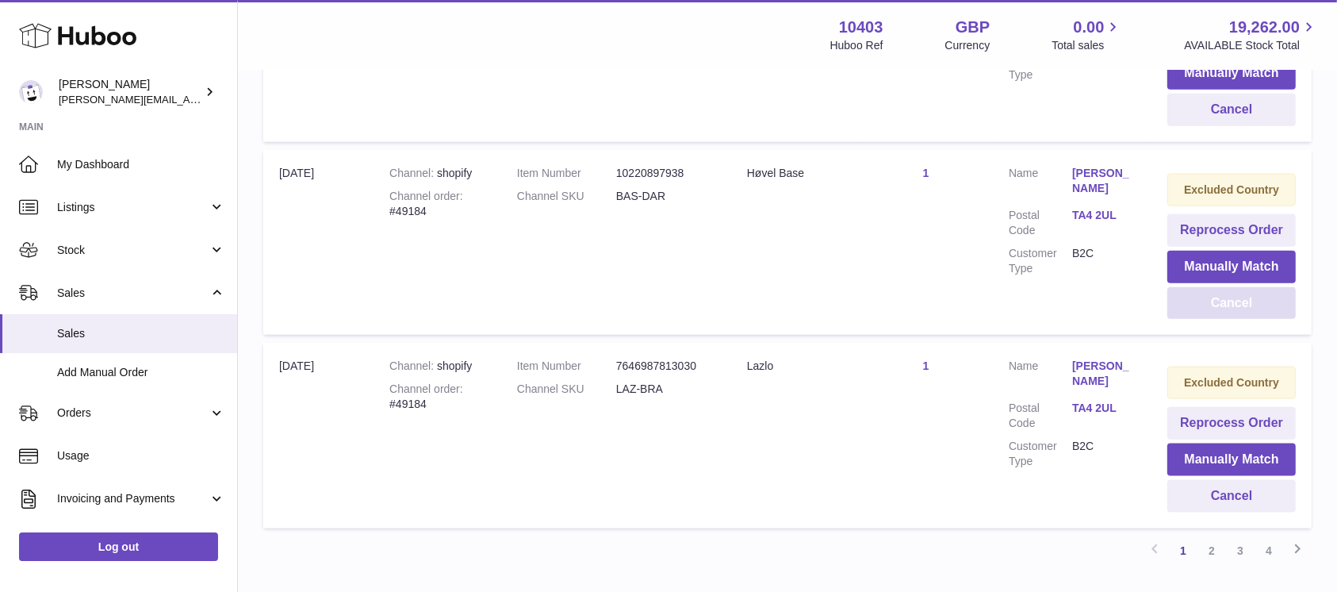
click at [1202, 298] on button "Cancel" at bounding box center [1232, 303] width 128 height 33
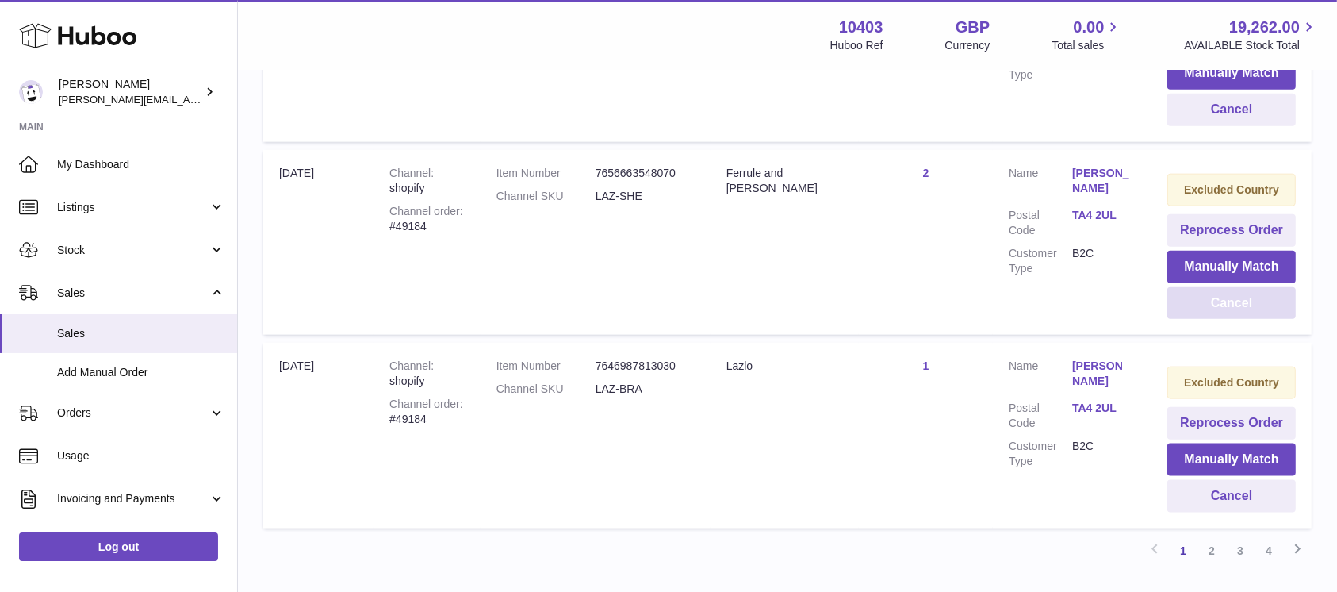
click at [1202, 298] on button "Cancel" at bounding box center [1232, 303] width 128 height 33
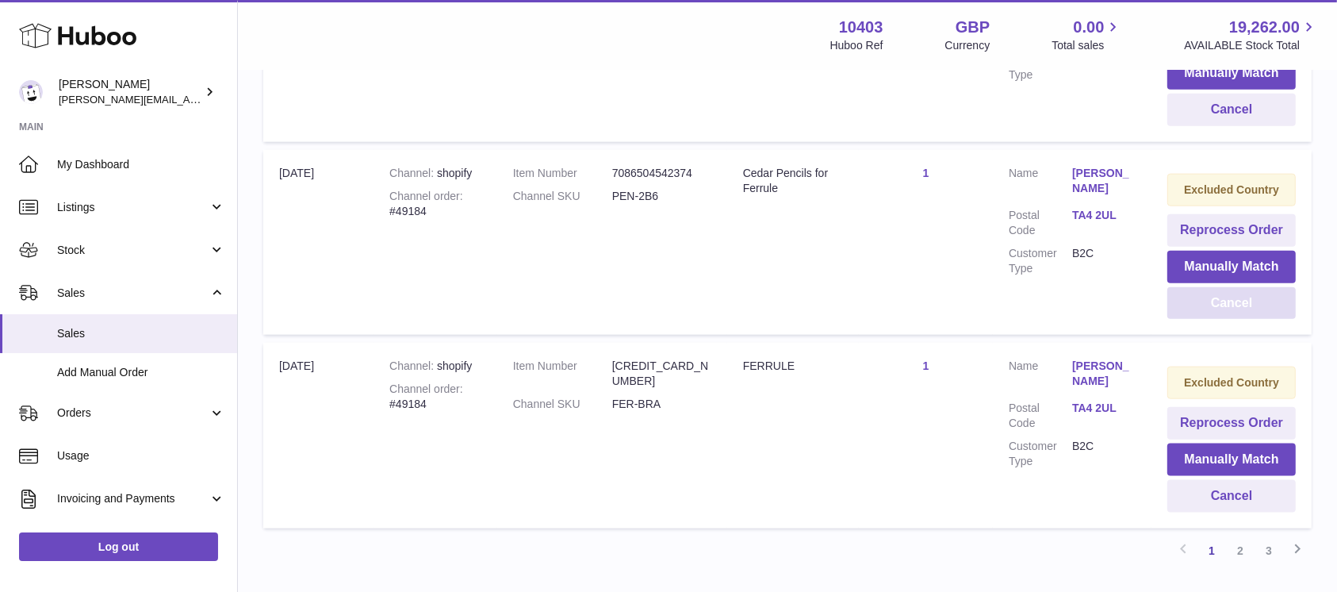
click at [1202, 298] on button "Cancel" at bounding box center [1232, 303] width 128 height 33
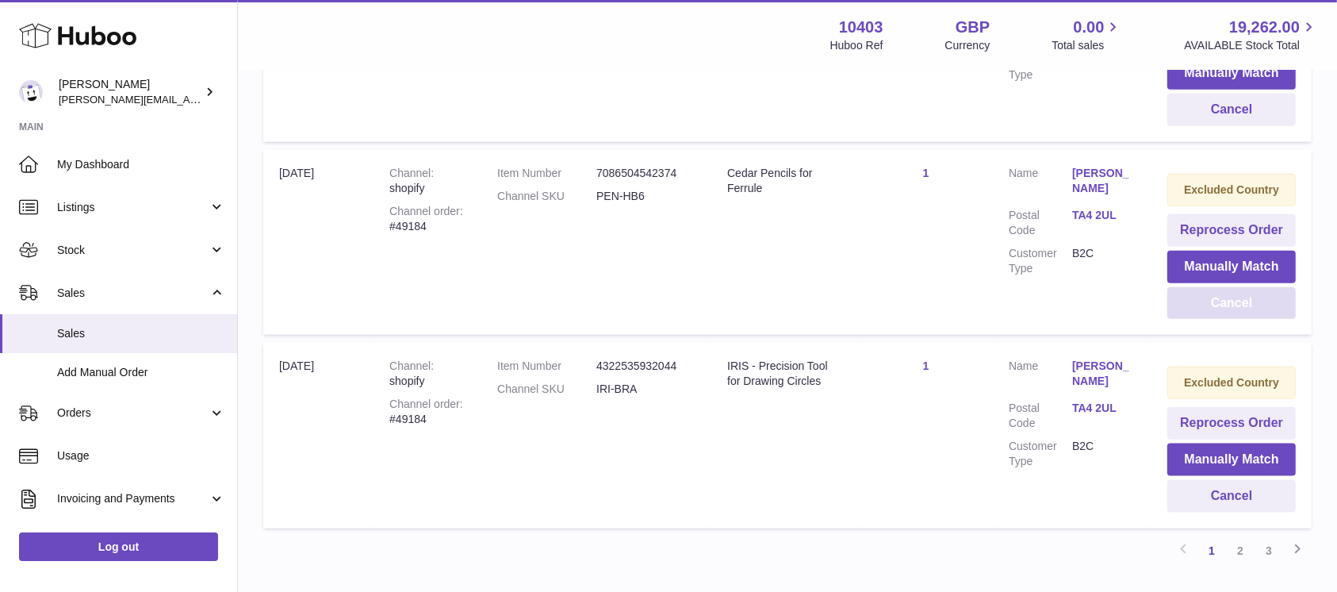
click at [1202, 298] on button "Cancel" at bounding box center [1232, 303] width 128 height 33
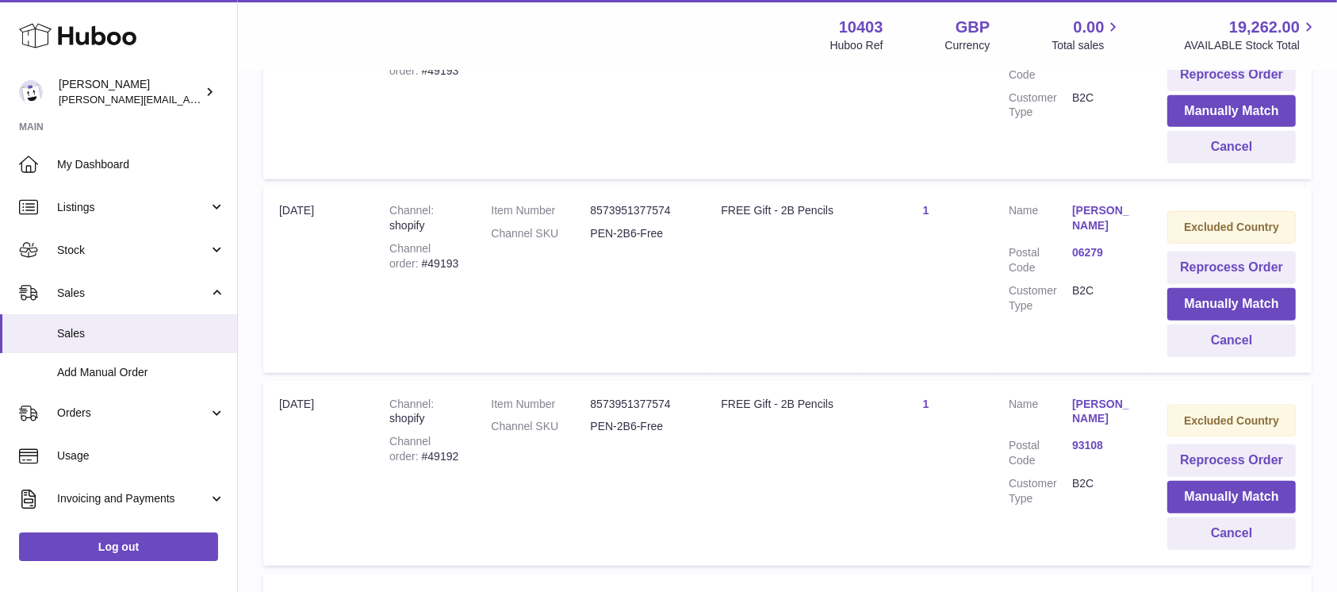
scroll to position [1183, 0]
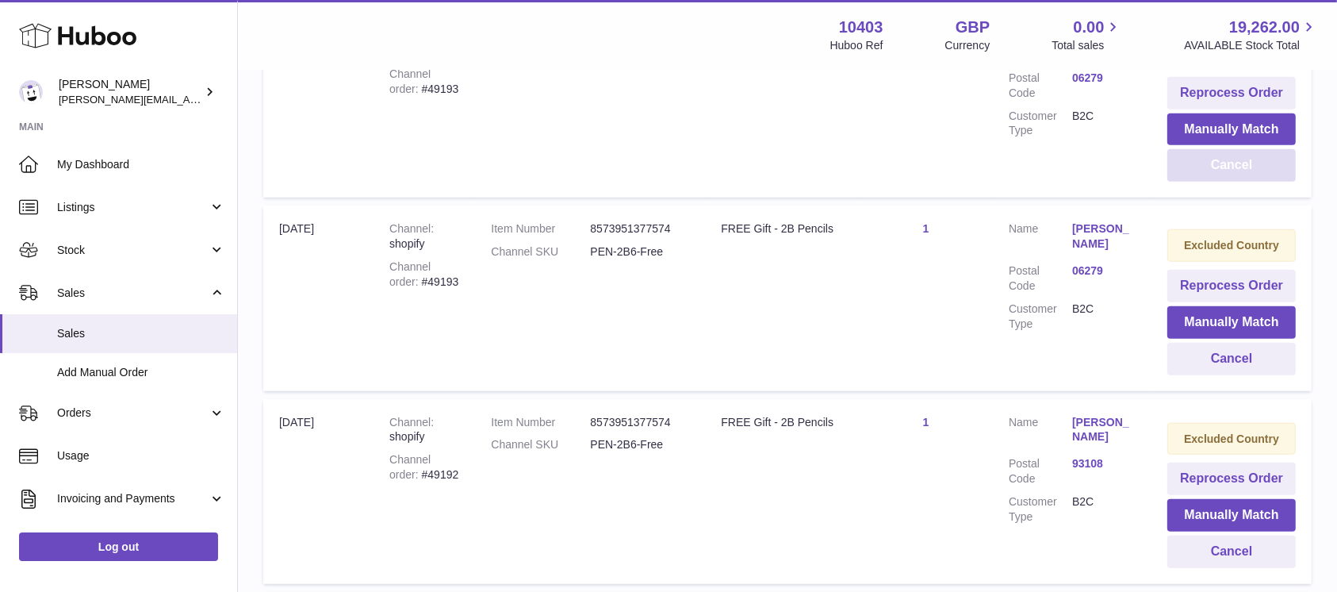
click at [1226, 166] on button "Cancel" at bounding box center [1232, 165] width 128 height 33
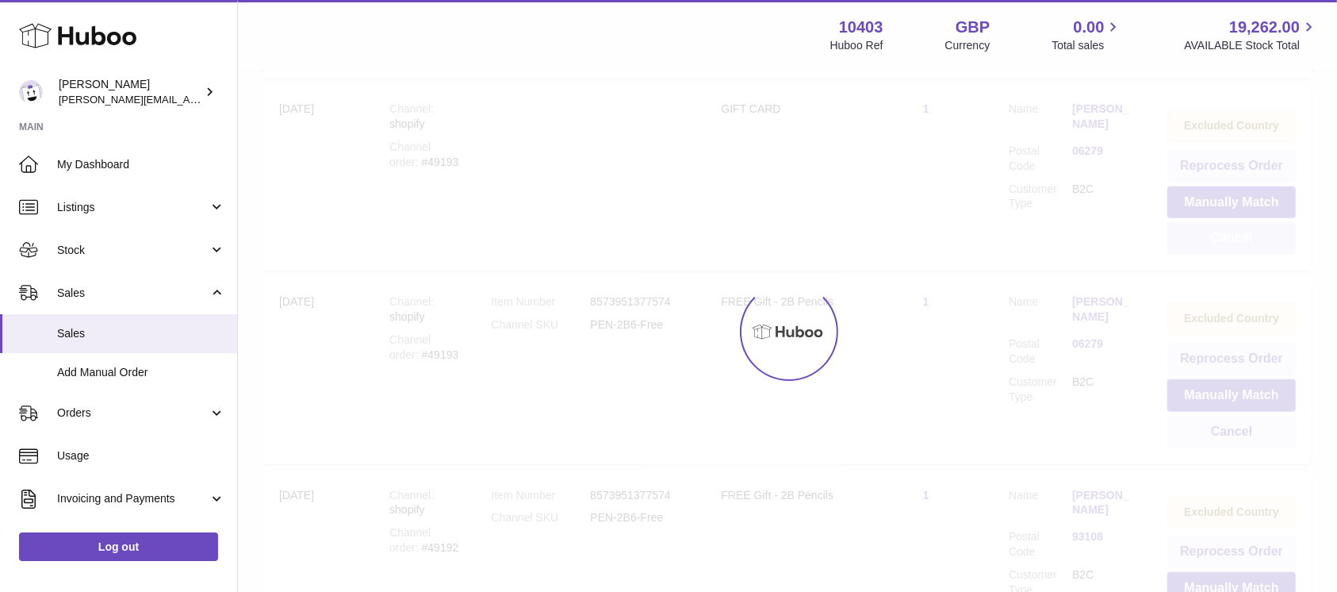
scroll to position [1077, 0]
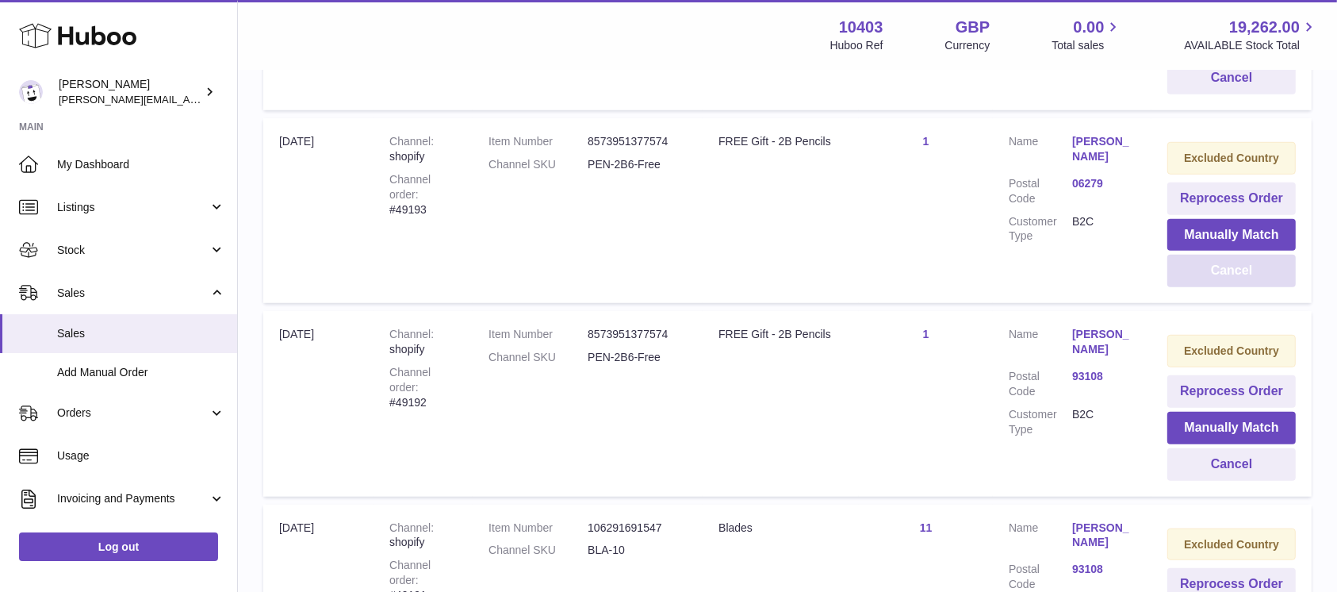
click at [1224, 268] on button "Cancel" at bounding box center [1232, 271] width 128 height 33
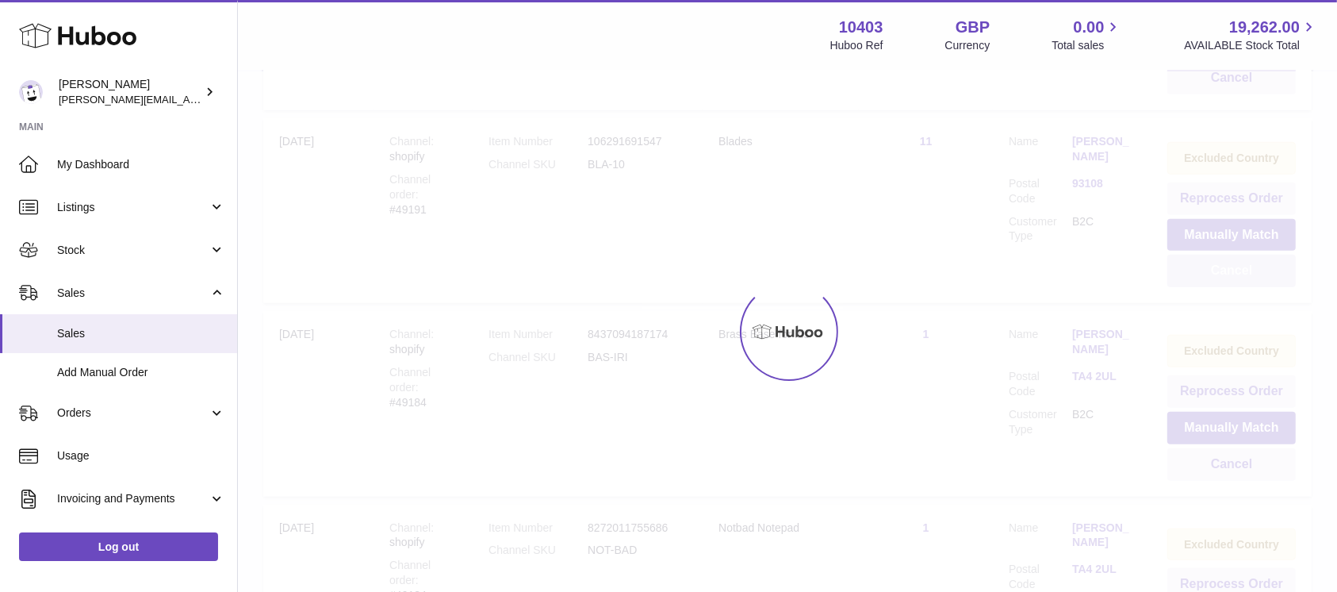
click at [1224, 268] on div at bounding box center [787, 331] width 1099 height 520
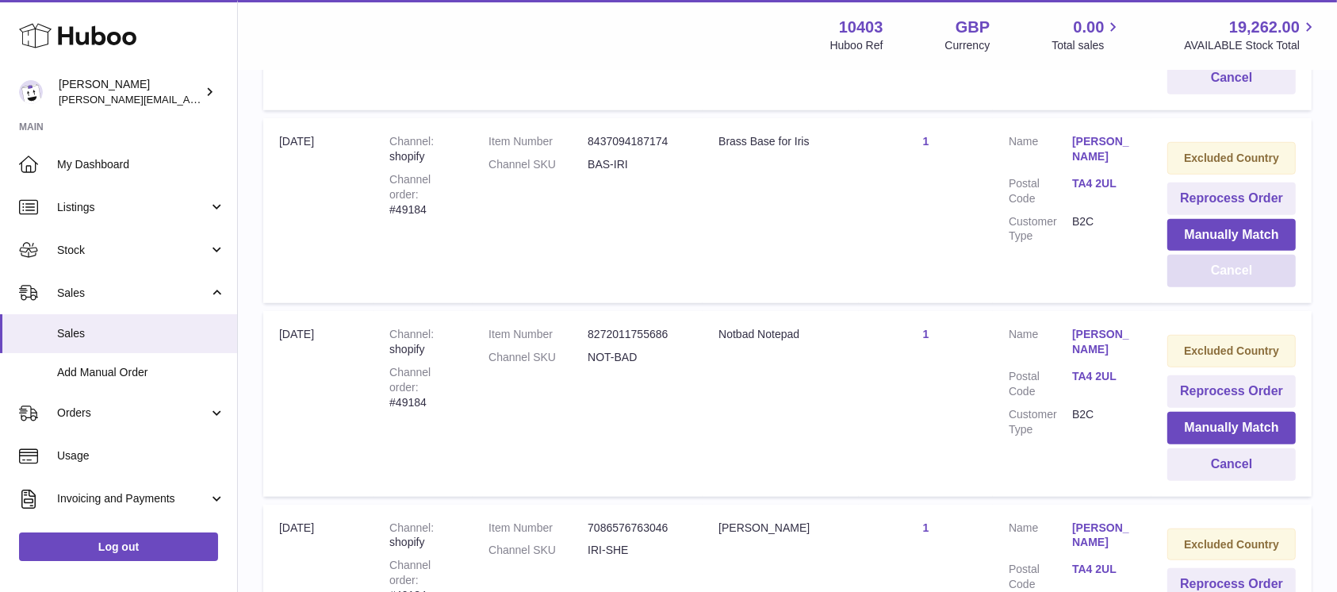
click at [1224, 268] on button "Cancel" at bounding box center [1232, 271] width 128 height 33
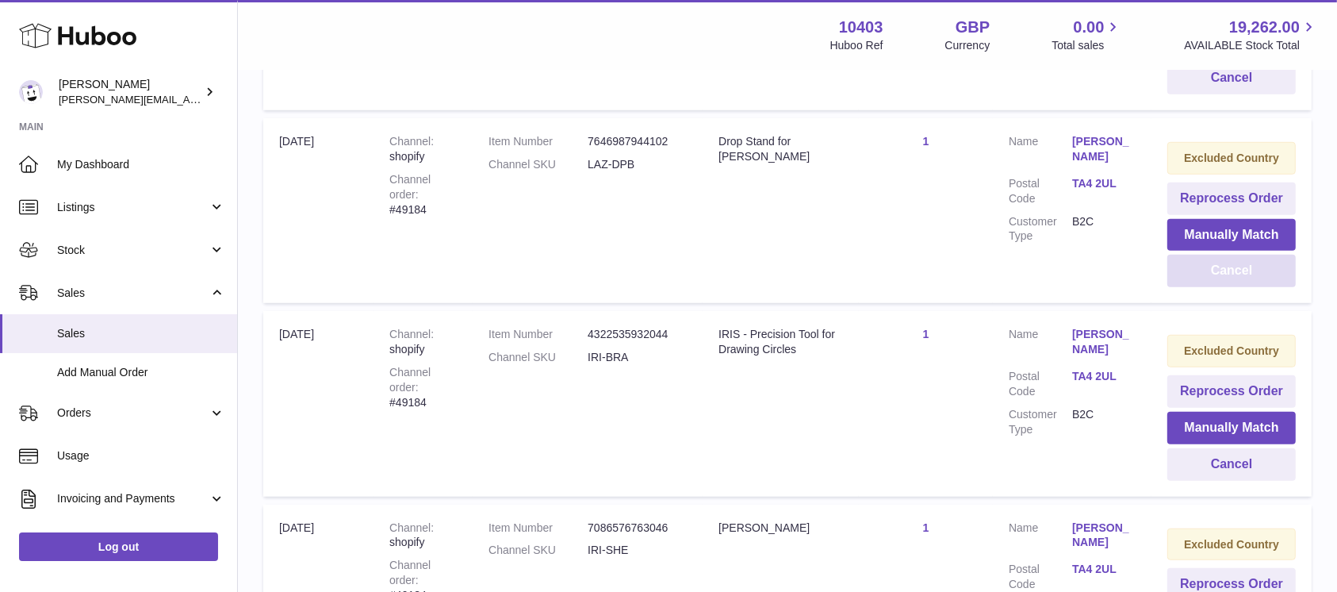
click at [1224, 268] on button "Cancel" at bounding box center [1232, 271] width 128 height 33
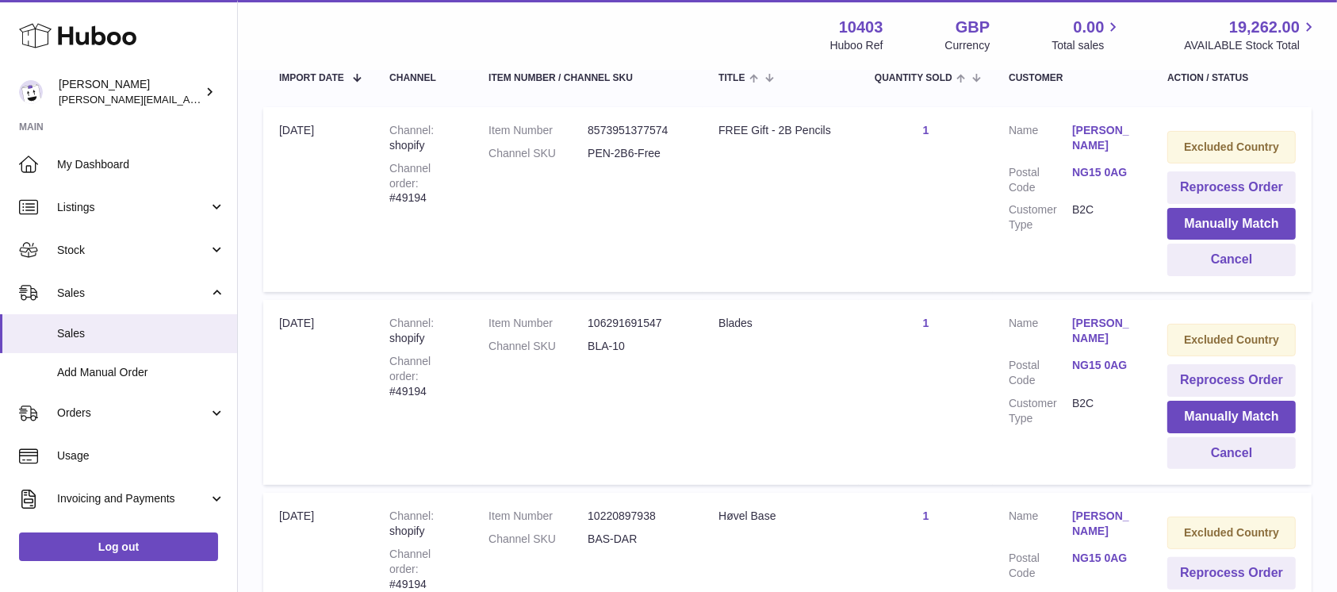
scroll to position [317, 0]
click at [1225, 267] on button "Cancel" at bounding box center [1232, 259] width 128 height 33
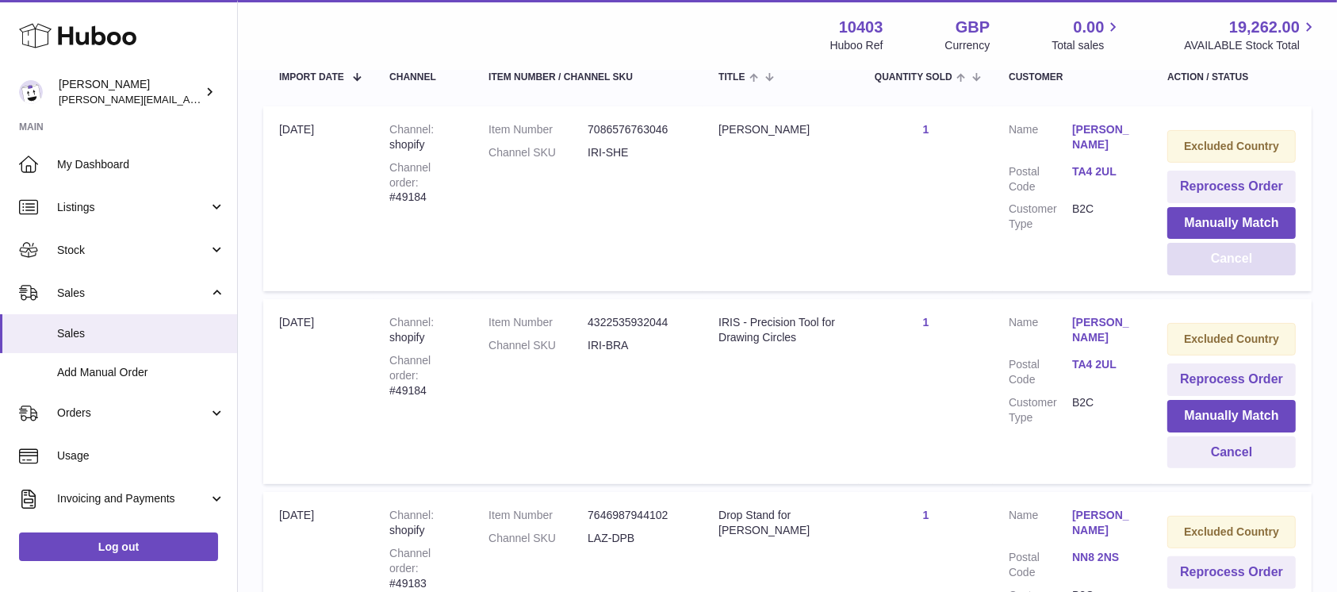
click at [1225, 267] on button "Cancel" at bounding box center [1232, 259] width 128 height 33
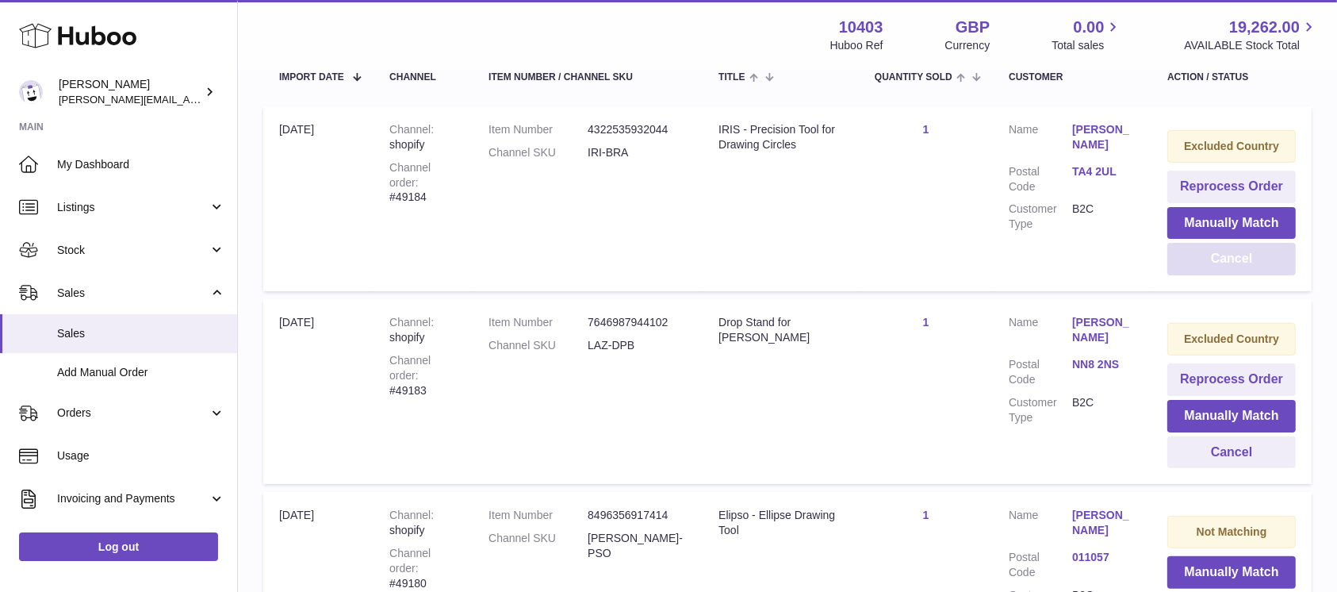
click at [1225, 267] on button "Cancel" at bounding box center [1232, 259] width 128 height 33
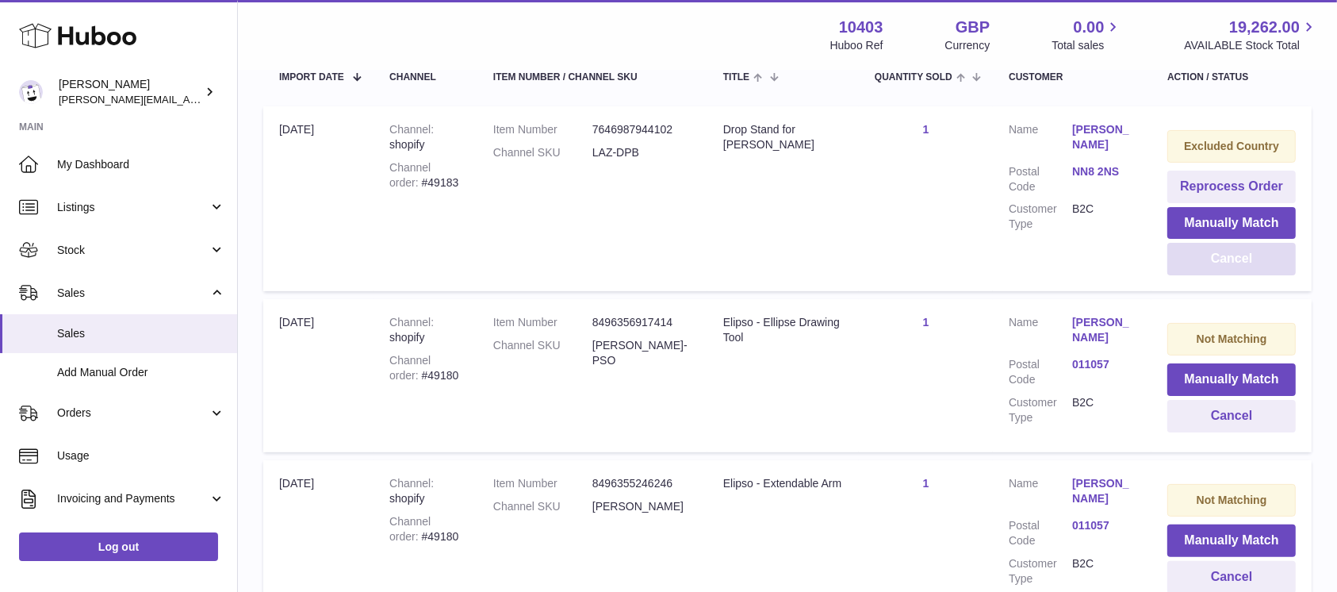
click at [1225, 267] on button "Cancel" at bounding box center [1232, 259] width 128 height 33
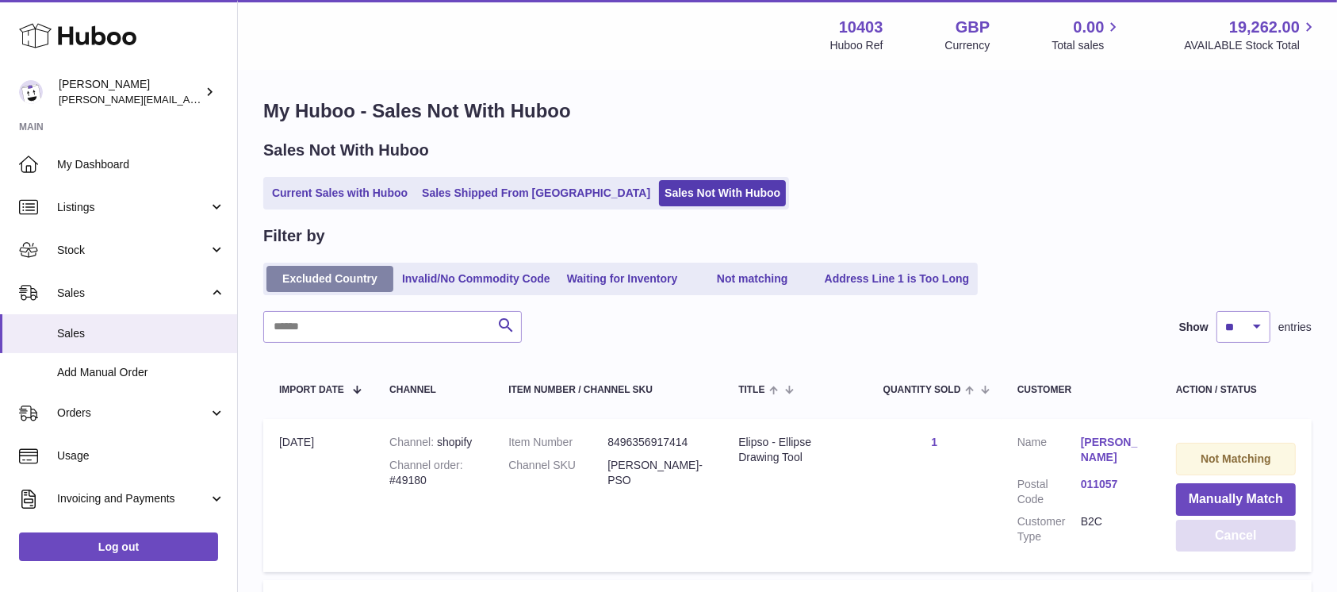
scroll to position [0, 0]
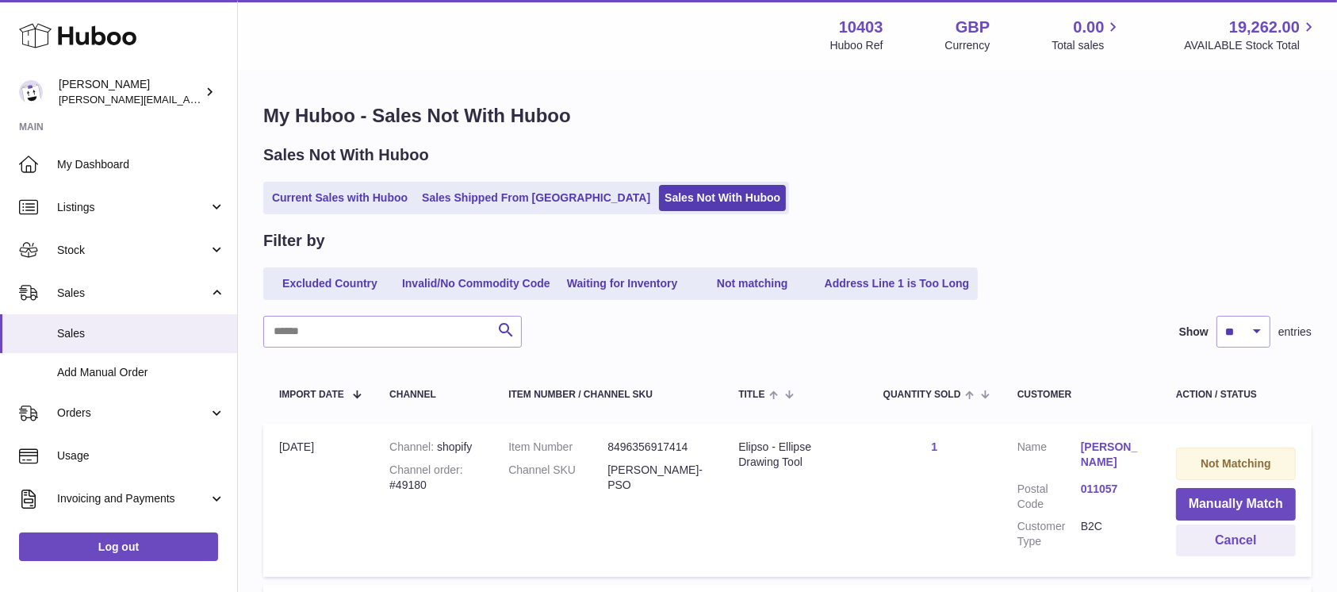
click at [325, 213] on ul "Current Sales with Huboo Sales Shipped From Huboo Sales Not With Huboo" at bounding box center [526, 198] width 526 height 33
click at [334, 203] on link "Current Sales with Huboo" at bounding box center [339, 198] width 147 height 26
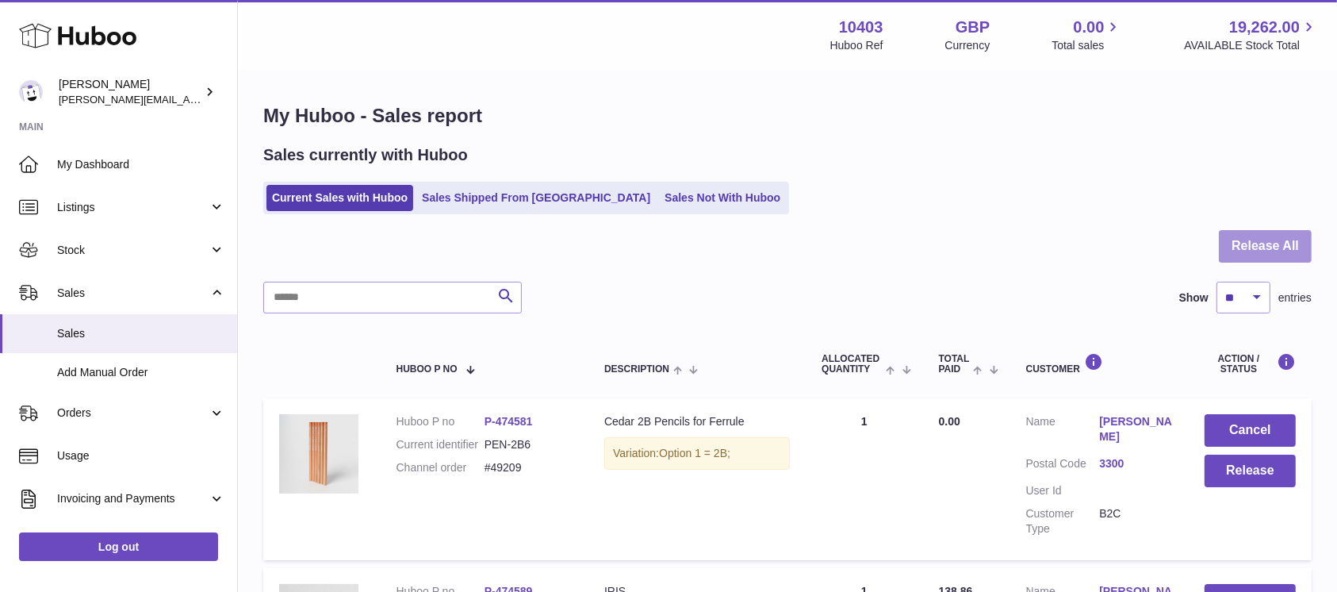
click at [1255, 232] on button "Release All" at bounding box center [1265, 246] width 93 height 33
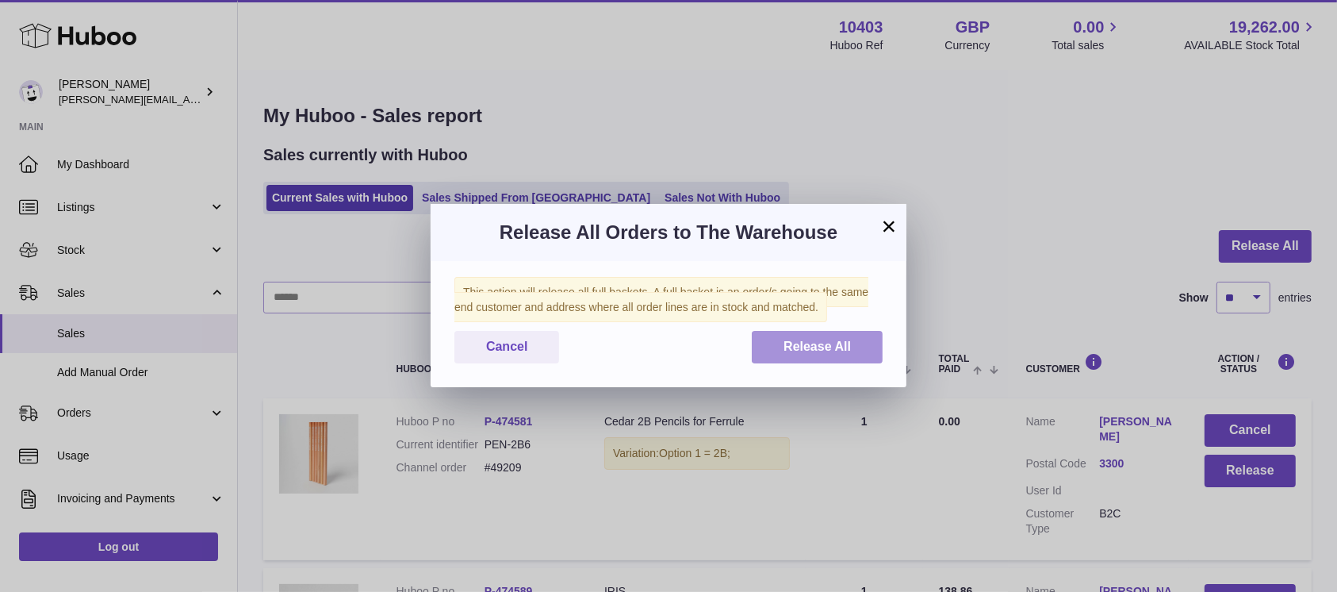
click at [807, 350] on span "Release All" at bounding box center [817, 345] width 67 height 13
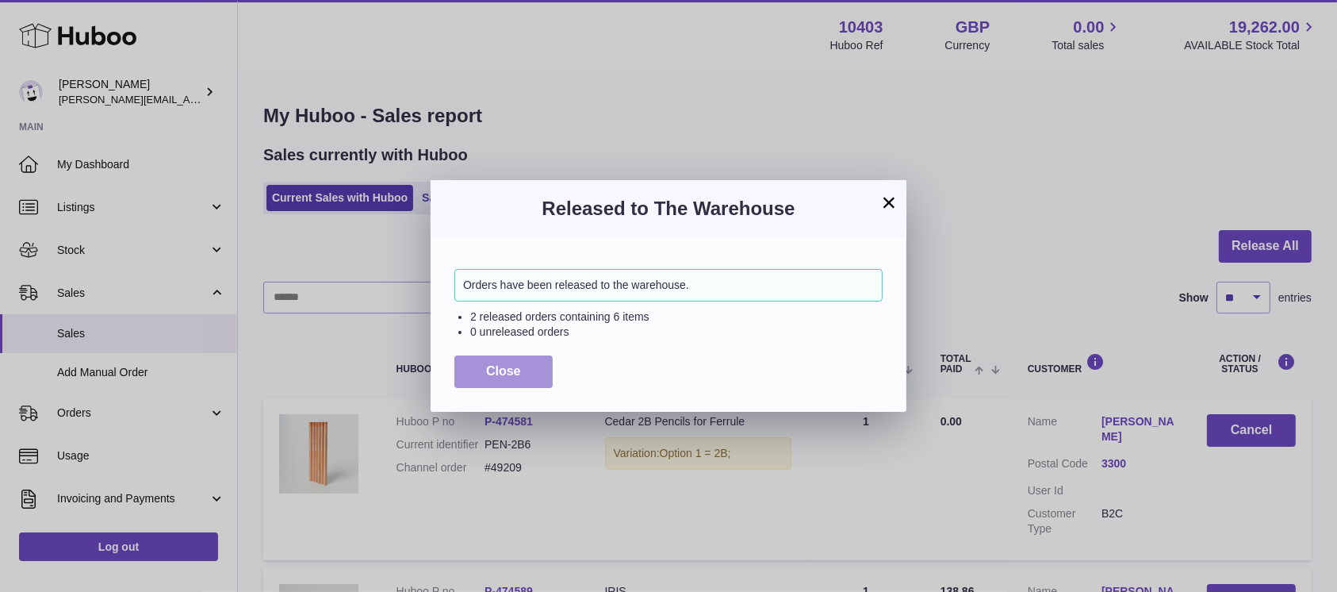
click at [519, 378] on button "Close" at bounding box center [503, 371] width 98 height 33
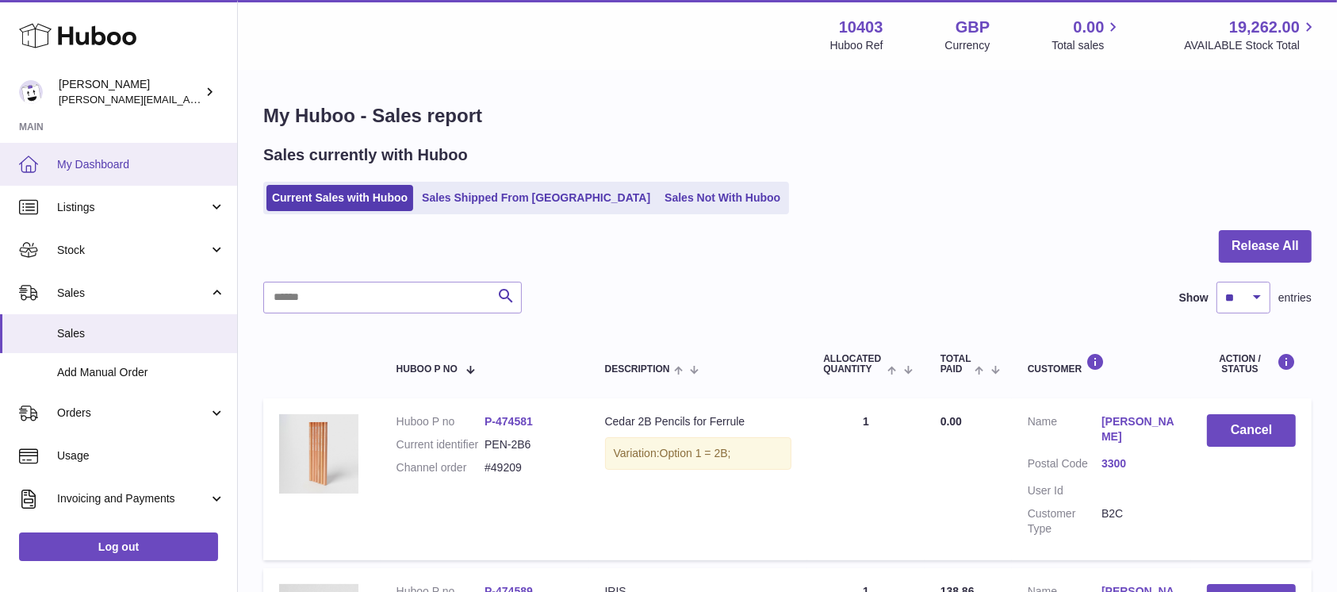
click at [97, 178] on link "My Dashboard" at bounding box center [118, 164] width 237 height 43
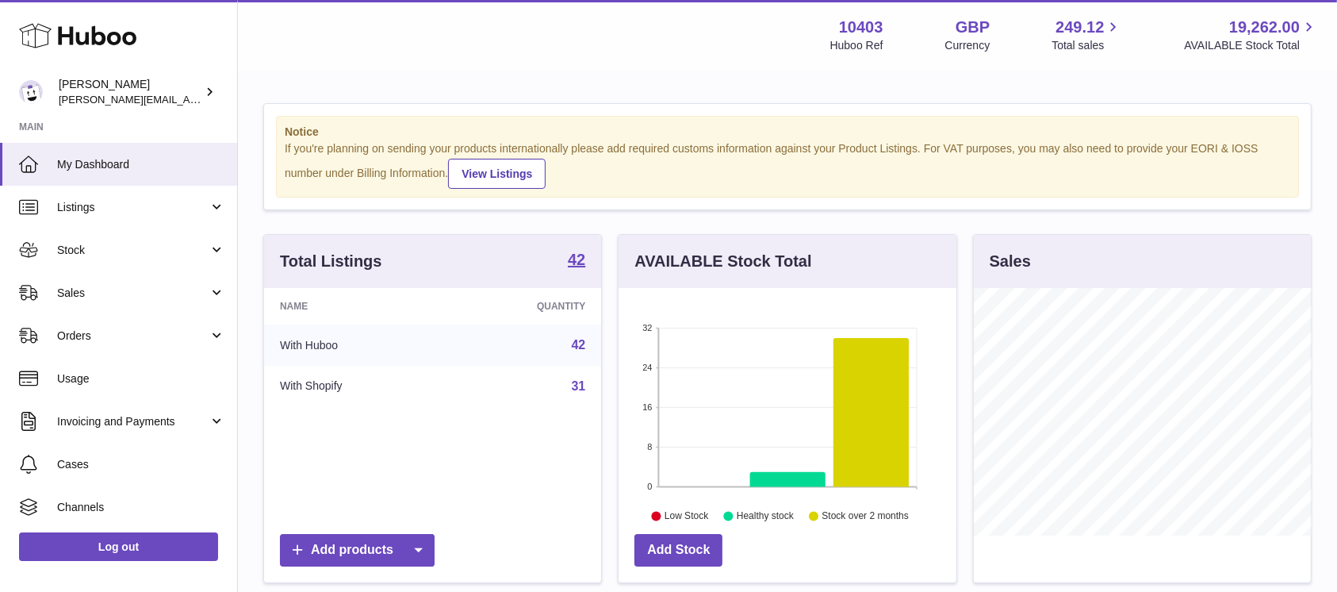
scroll to position [247, 337]
